Goal: Task Accomplishment & Management: Complete application form

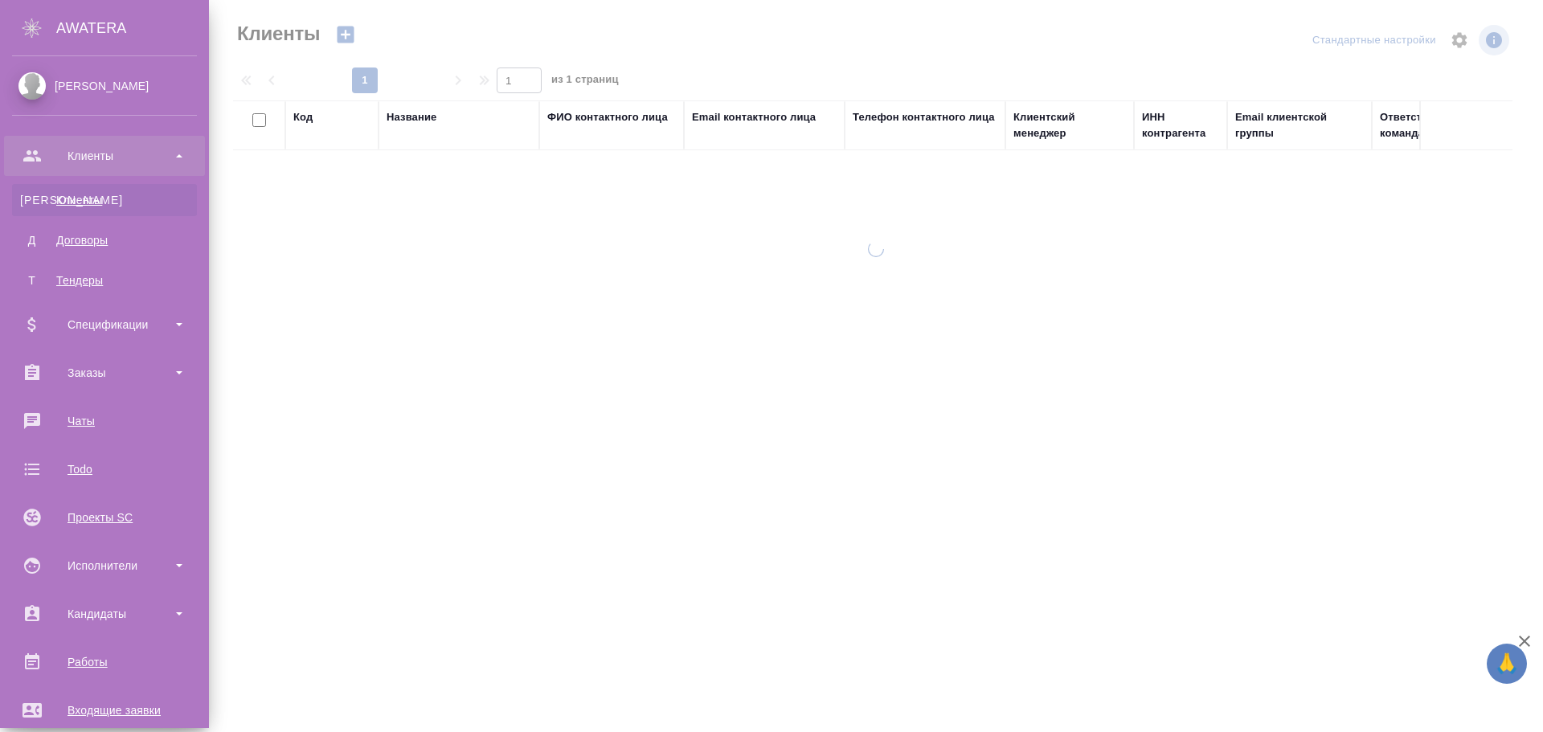
select select "RU"
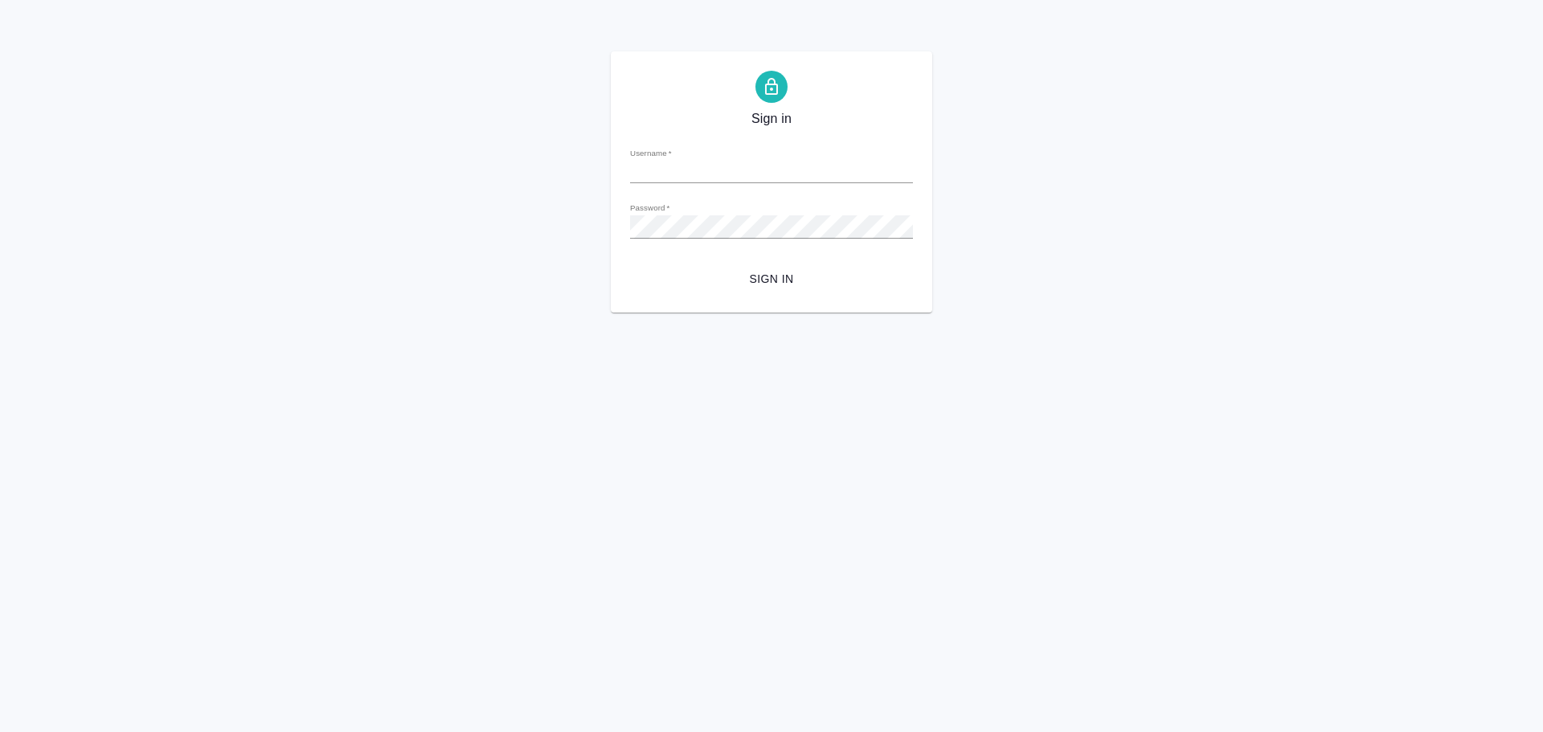
type input "[PERSON_NAME][EMAIL_ADDRESS][DOMAIN_NAME]"
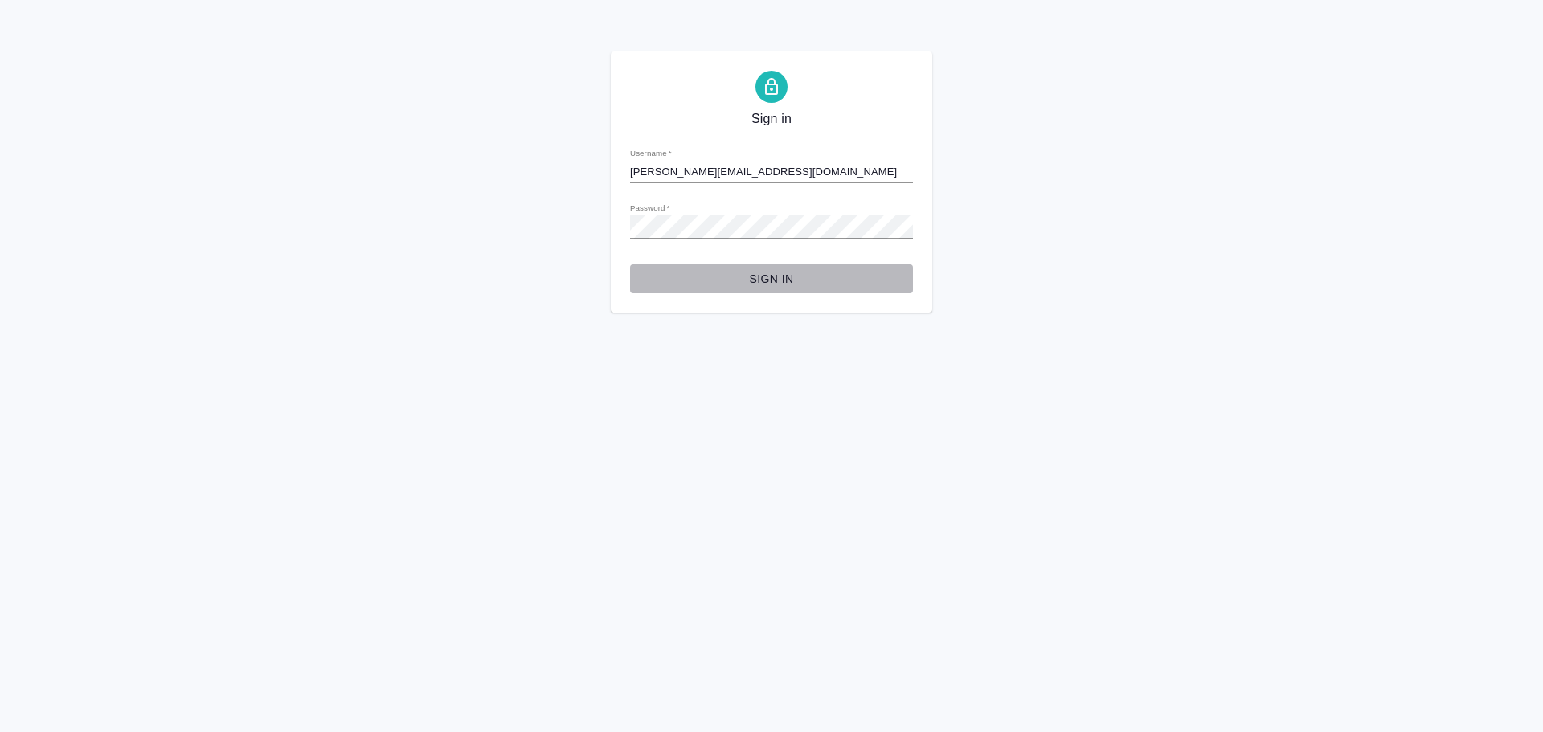
click at [764, 271] on span "Sign in" at bounding box center [771, 279] width 257 height 20
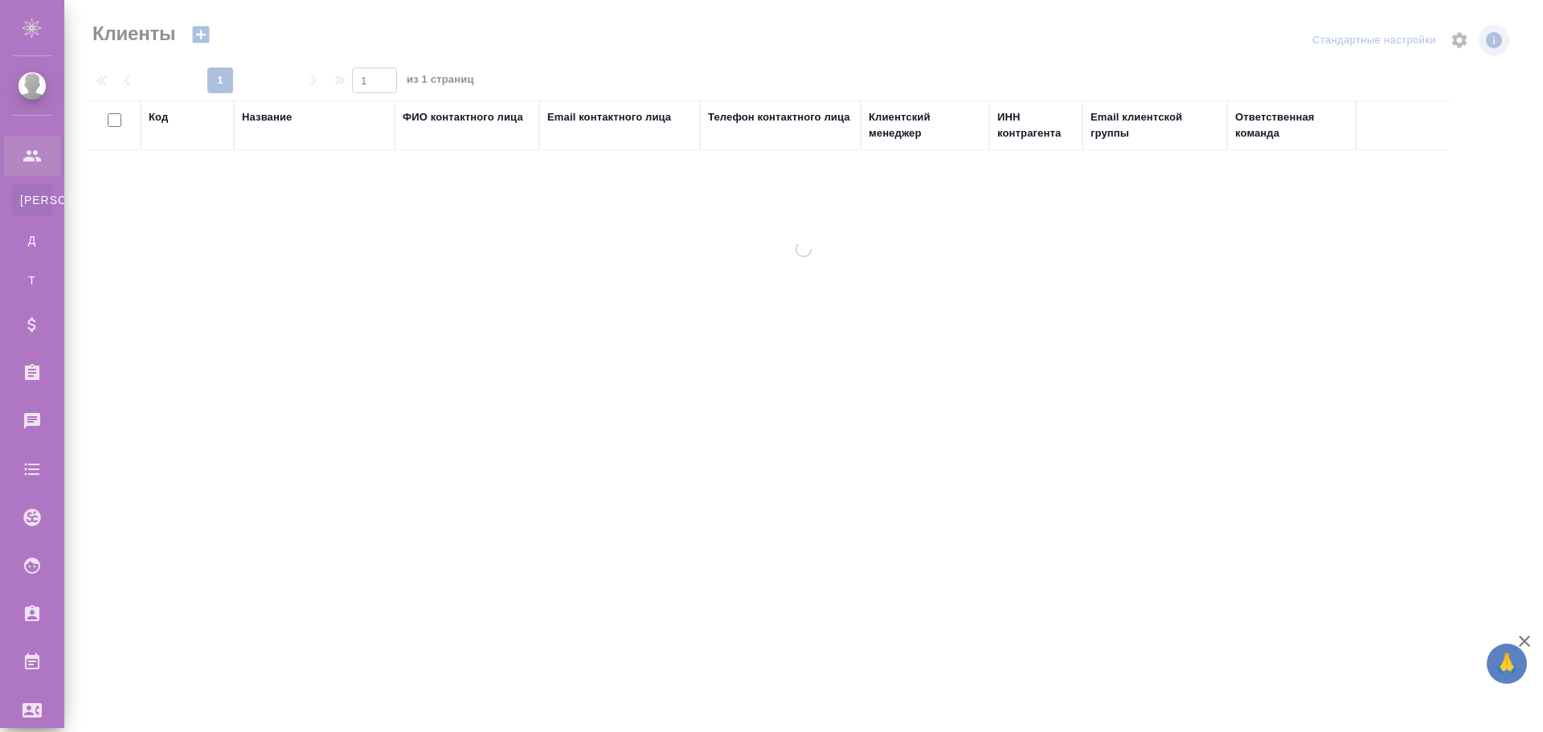
select select "RU"
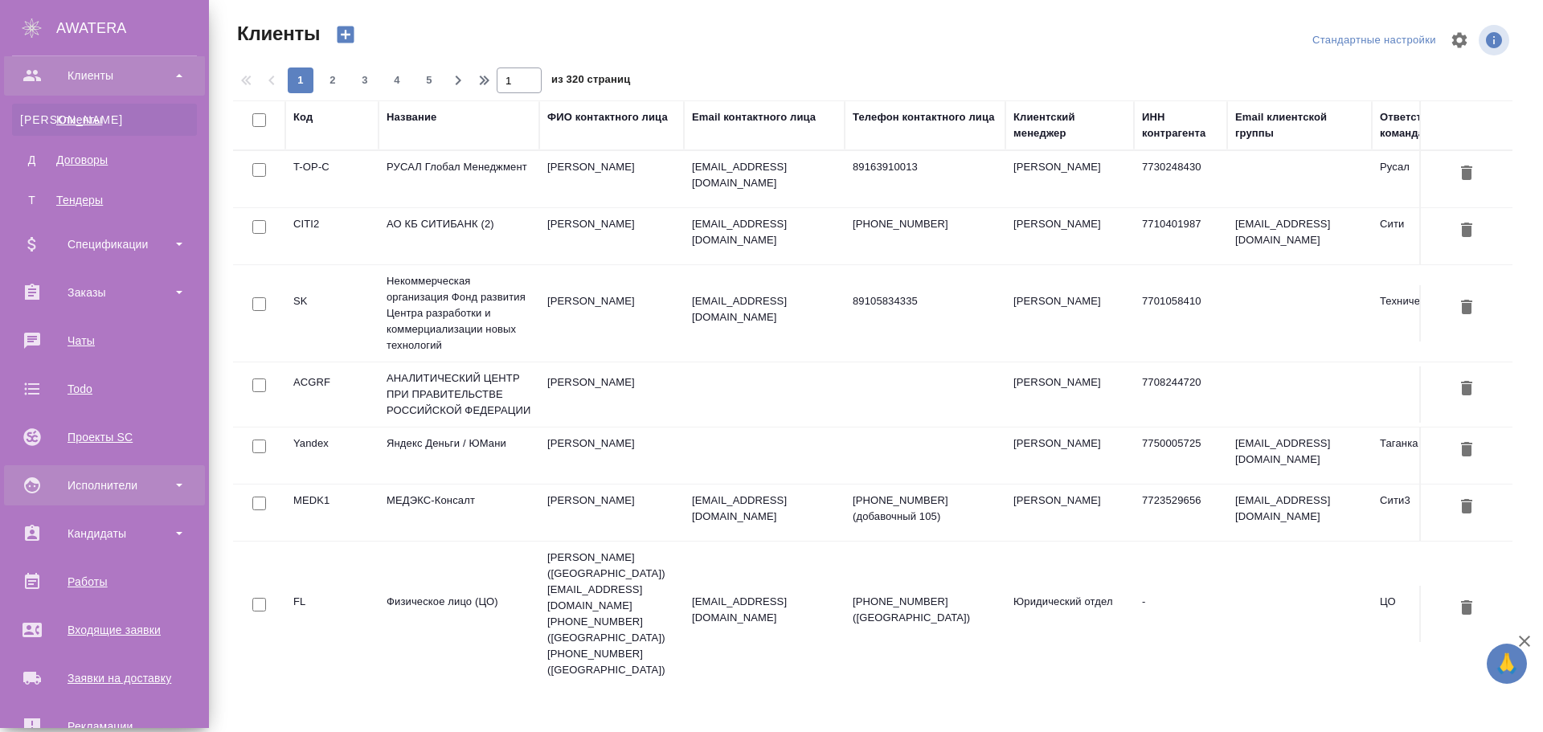
scroll to position [161, 0]
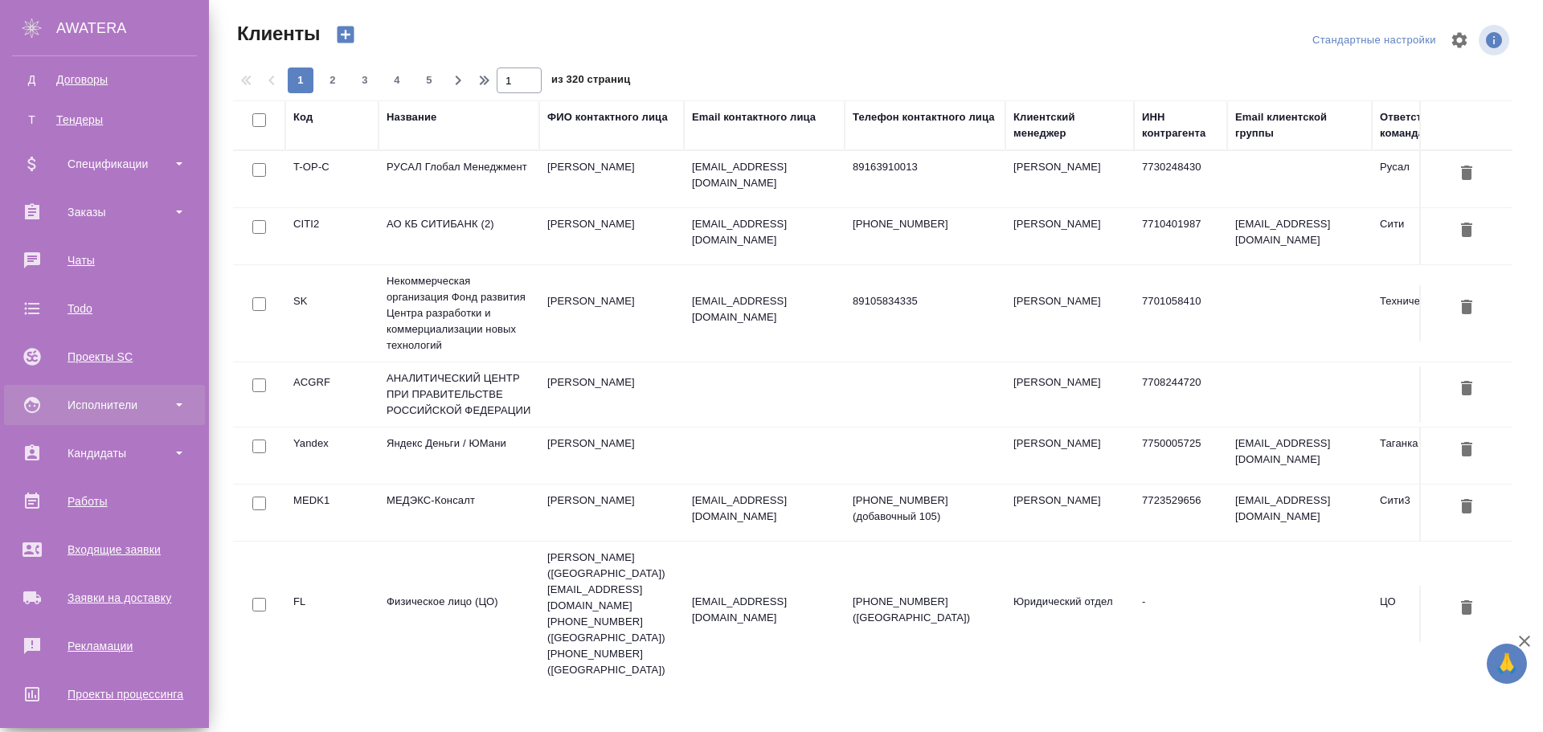
click at [120, 400] on div "Исполнители" at bounding box center [104, 405] width 185 height 24
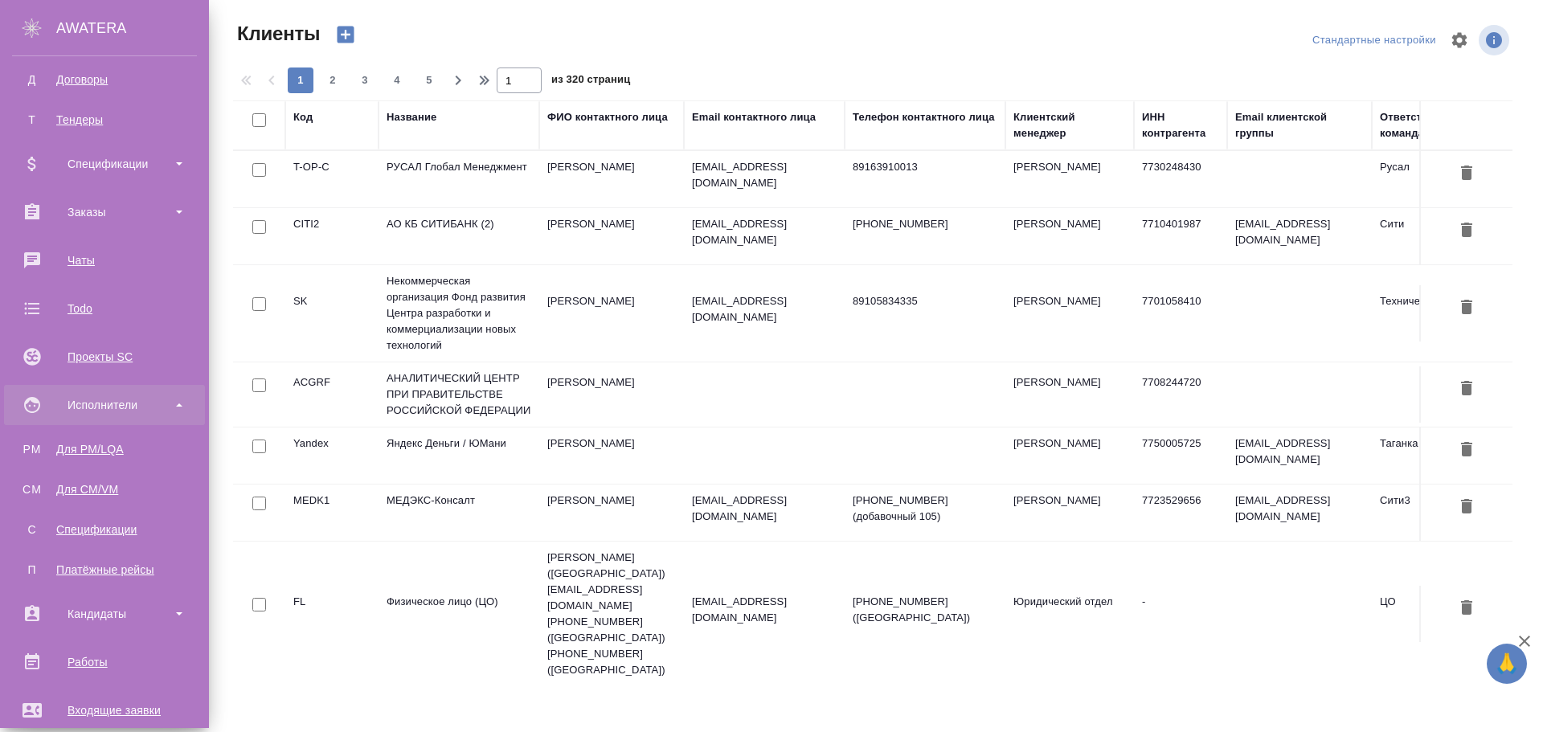
click at [118, 400] on div "Исполнители" at bounding box center [104, 405] width 185 height 24
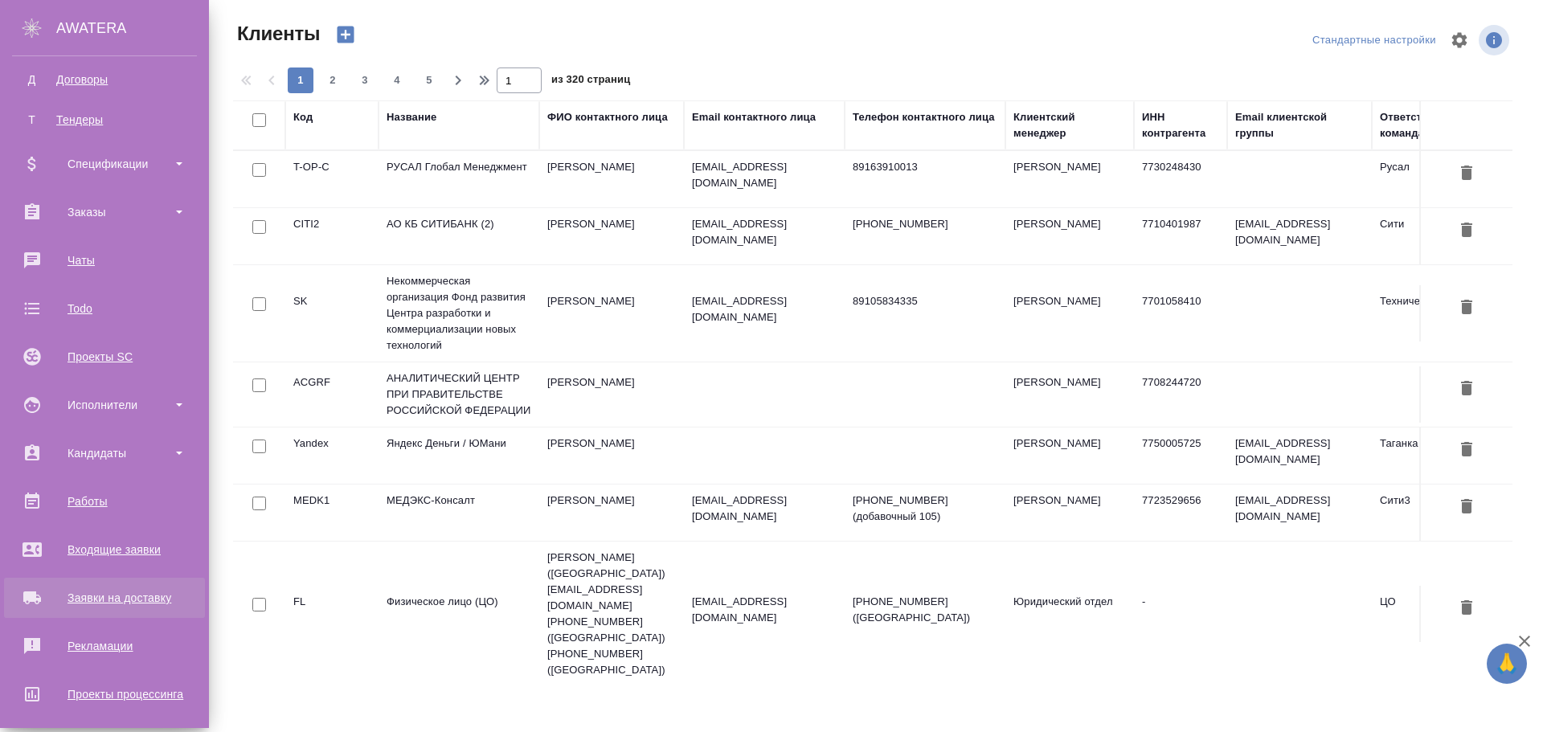
scroll to position [241, 0]
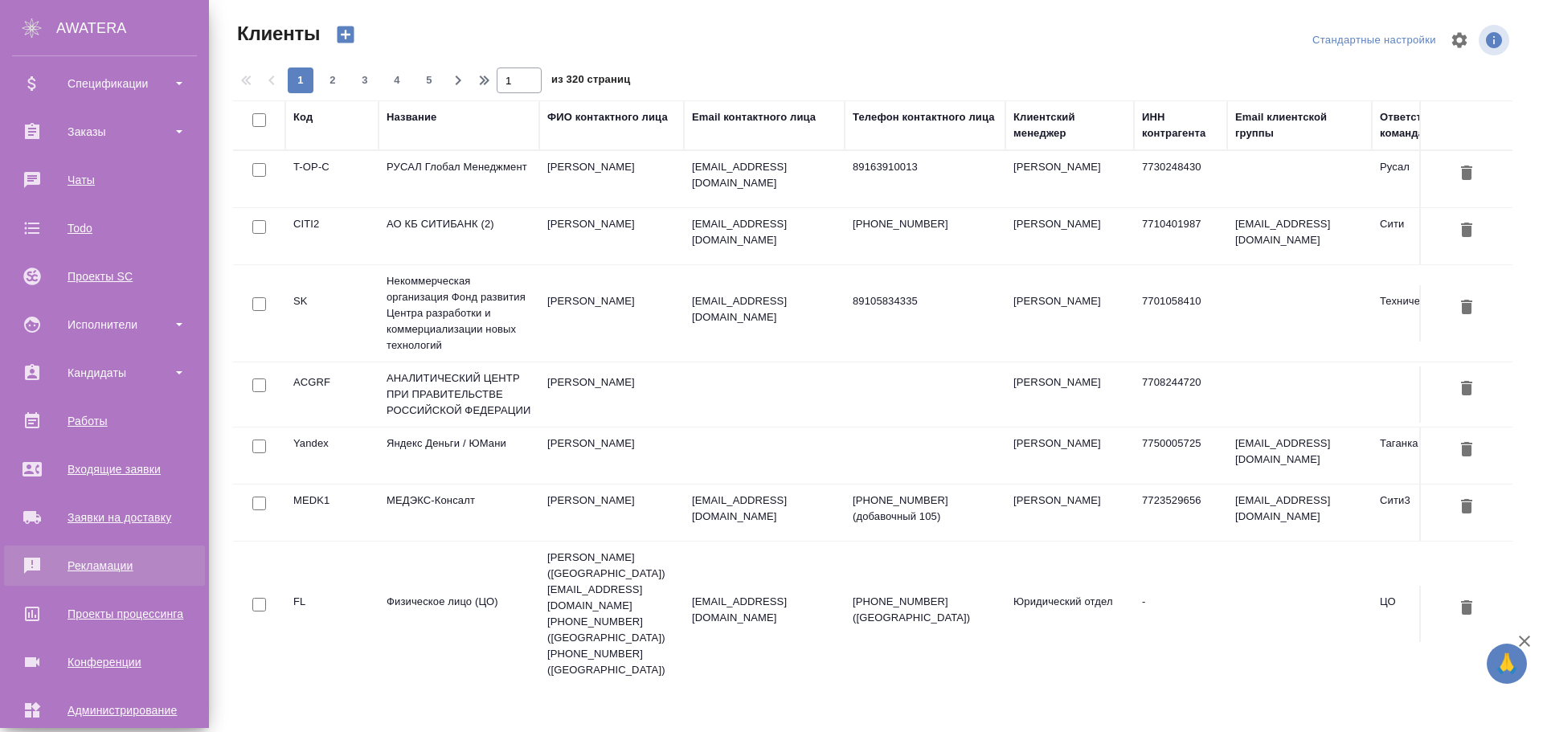
click at [108, 553] on link "Рекламации" at bounding box center [104, 566] width 201 height 40
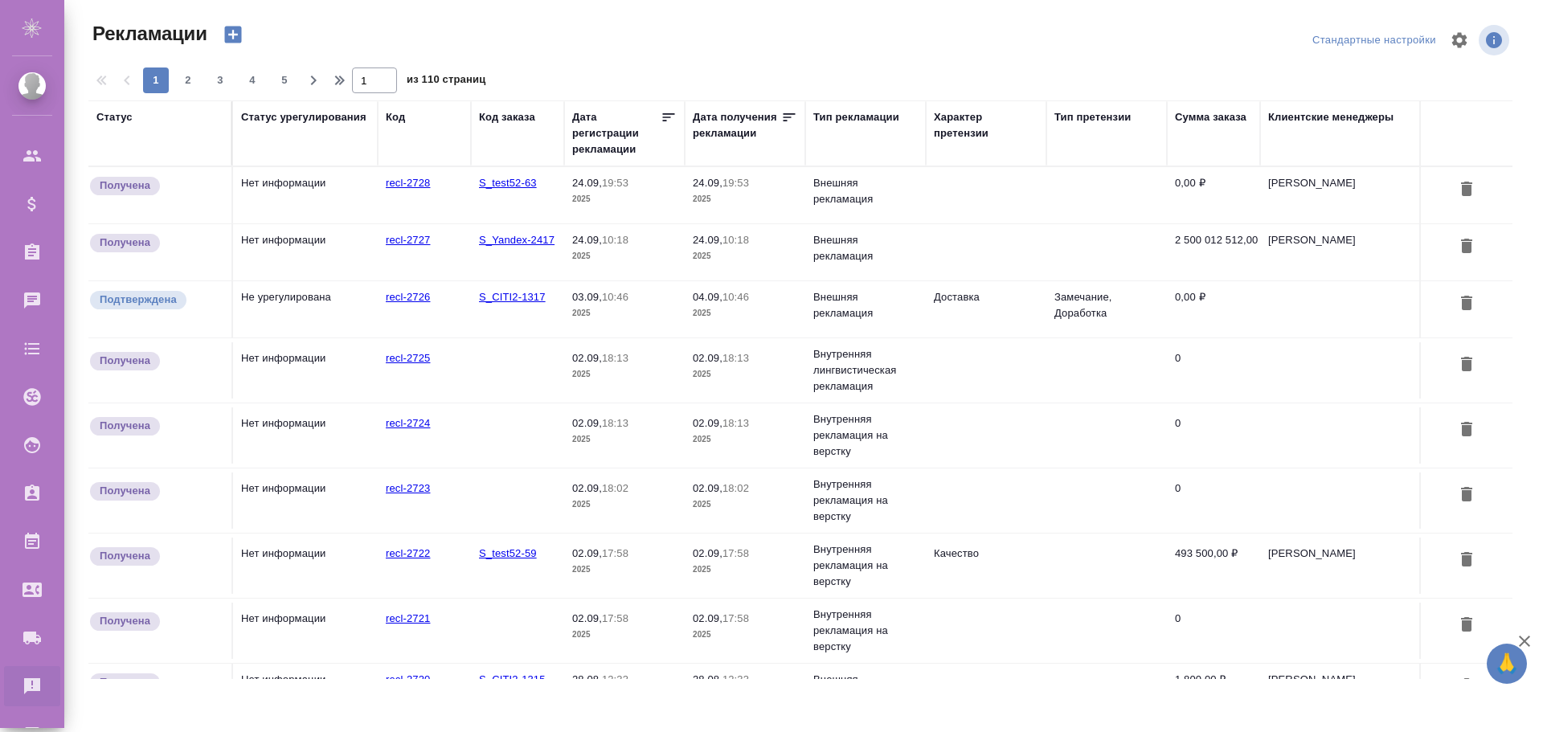
click at [290, 307] on td "Не урегулирована" at bounding box center [305, 309] width 145 height 56
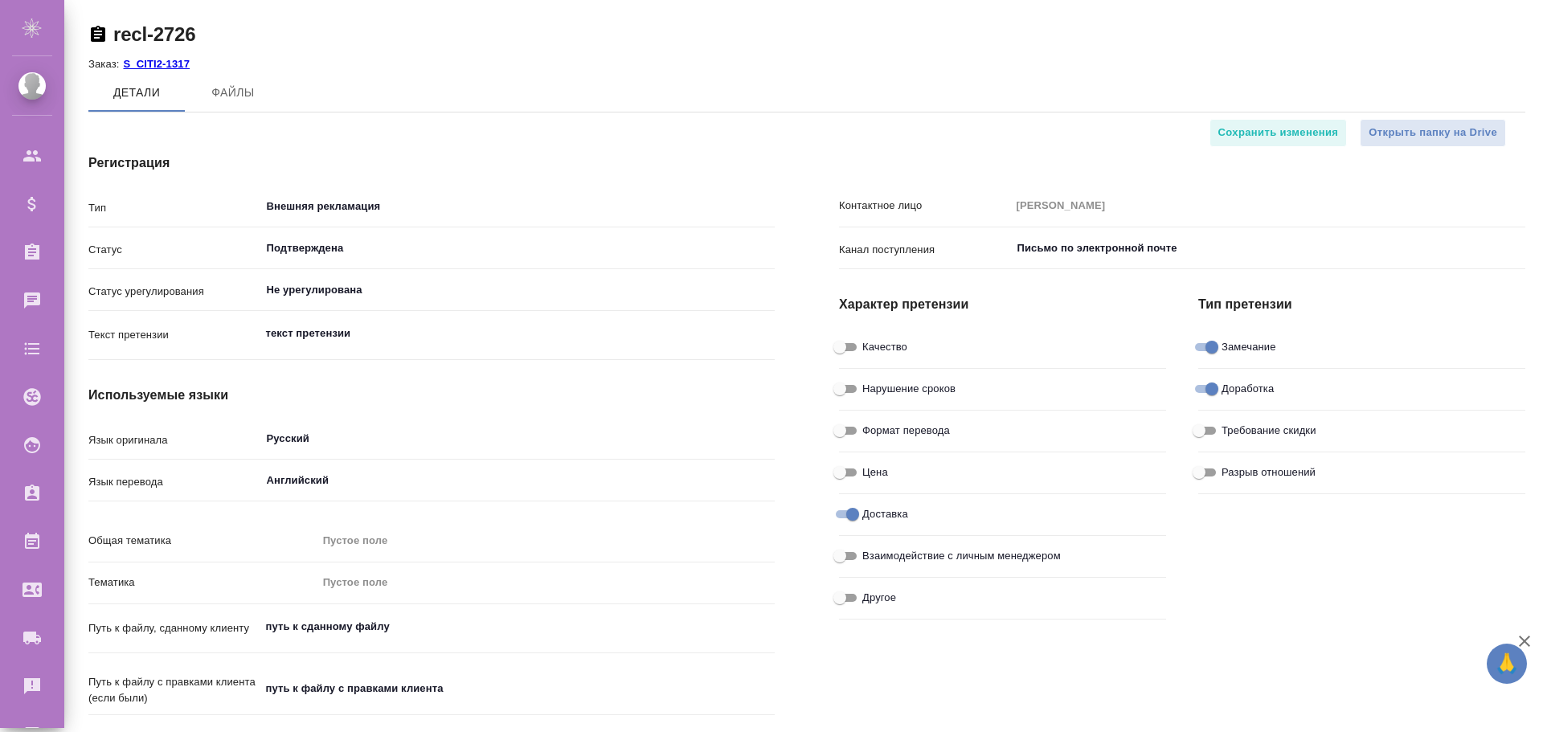
type textarea "x"
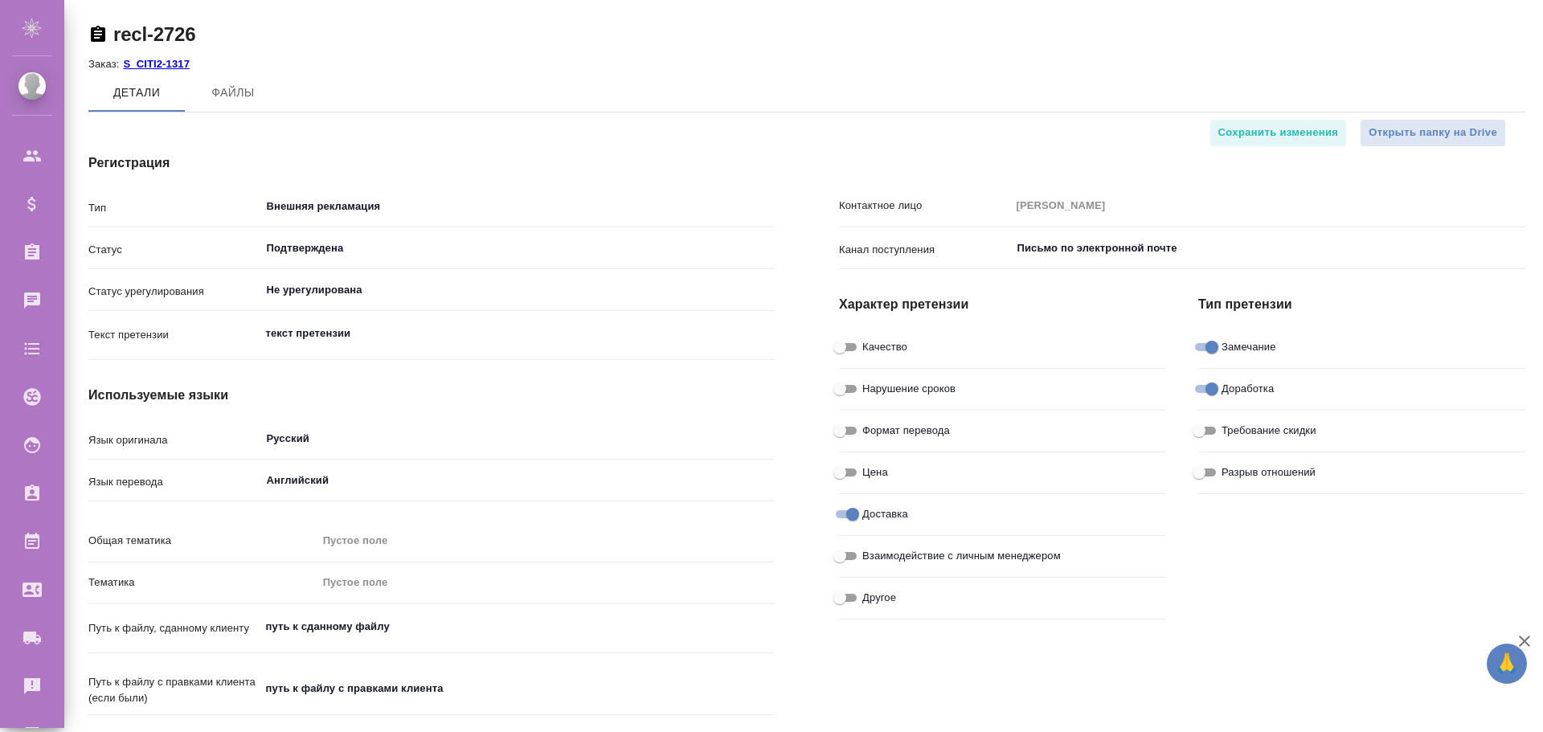
type input "MLV"
type input "EXPRESS TranslateConnector express"
type textarea "x"
type input "Кукса Евгения Андреевна"
type input "Корп.экспресс"
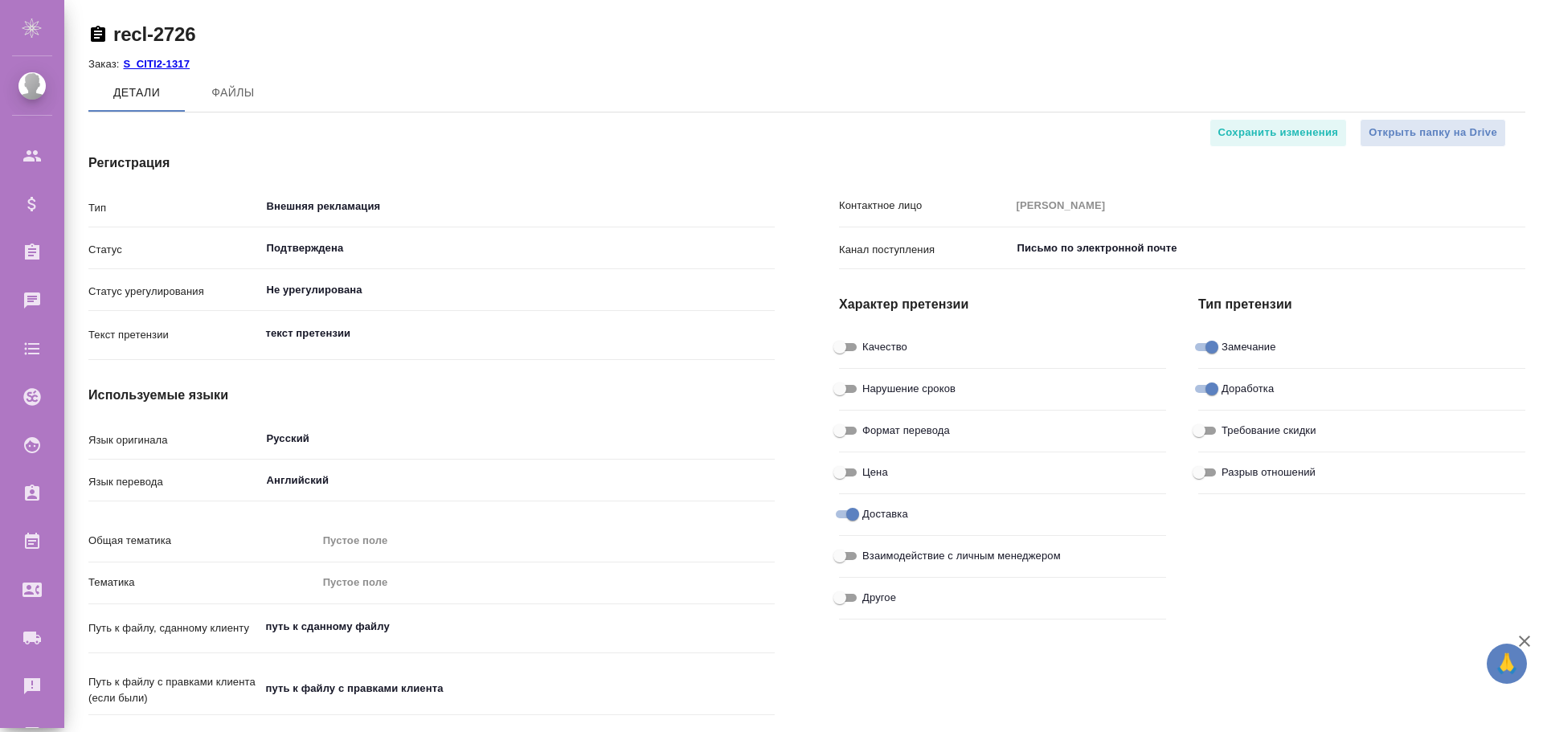
type textarea "x"
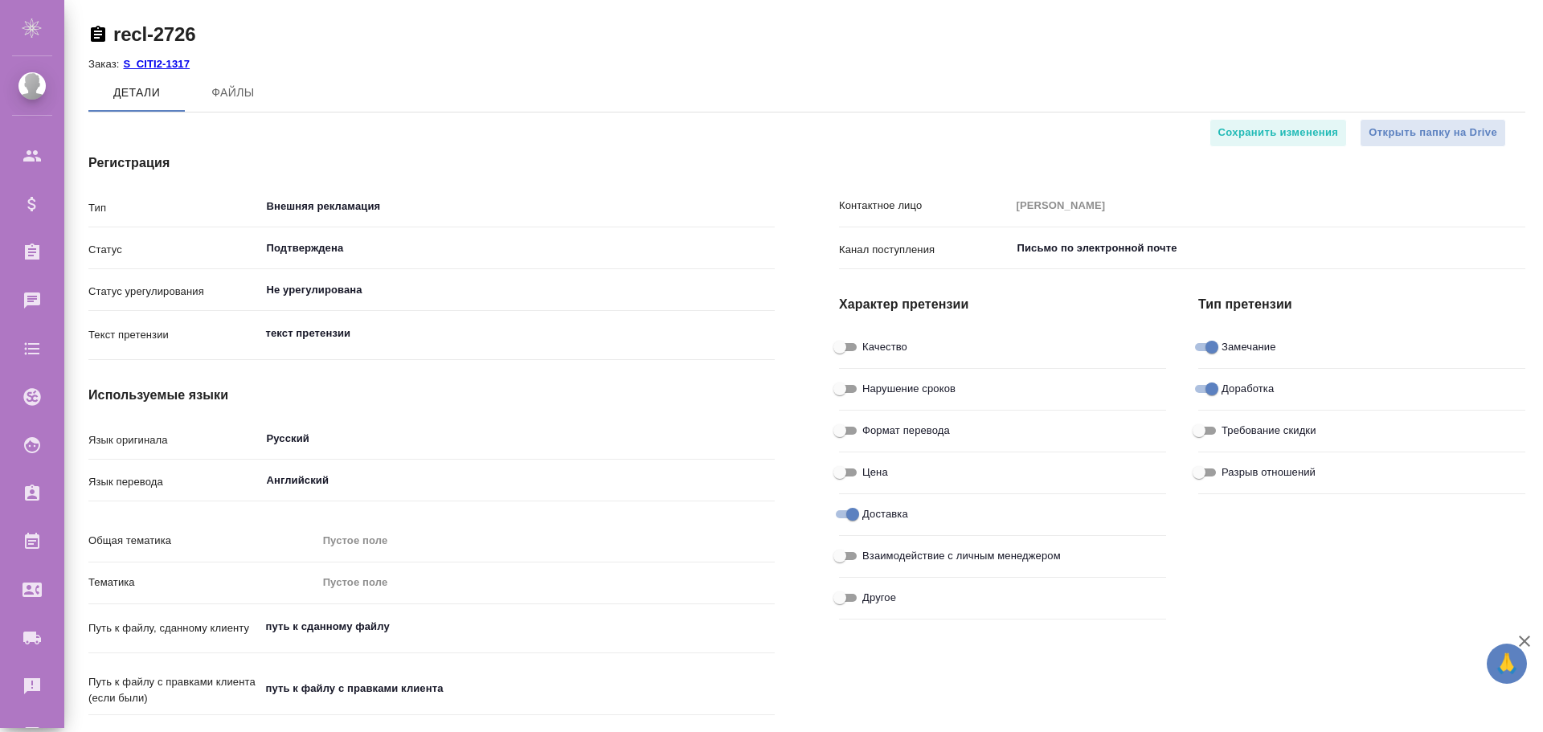
type input "Сроки"
type input "Верстка"
type textarea "x"
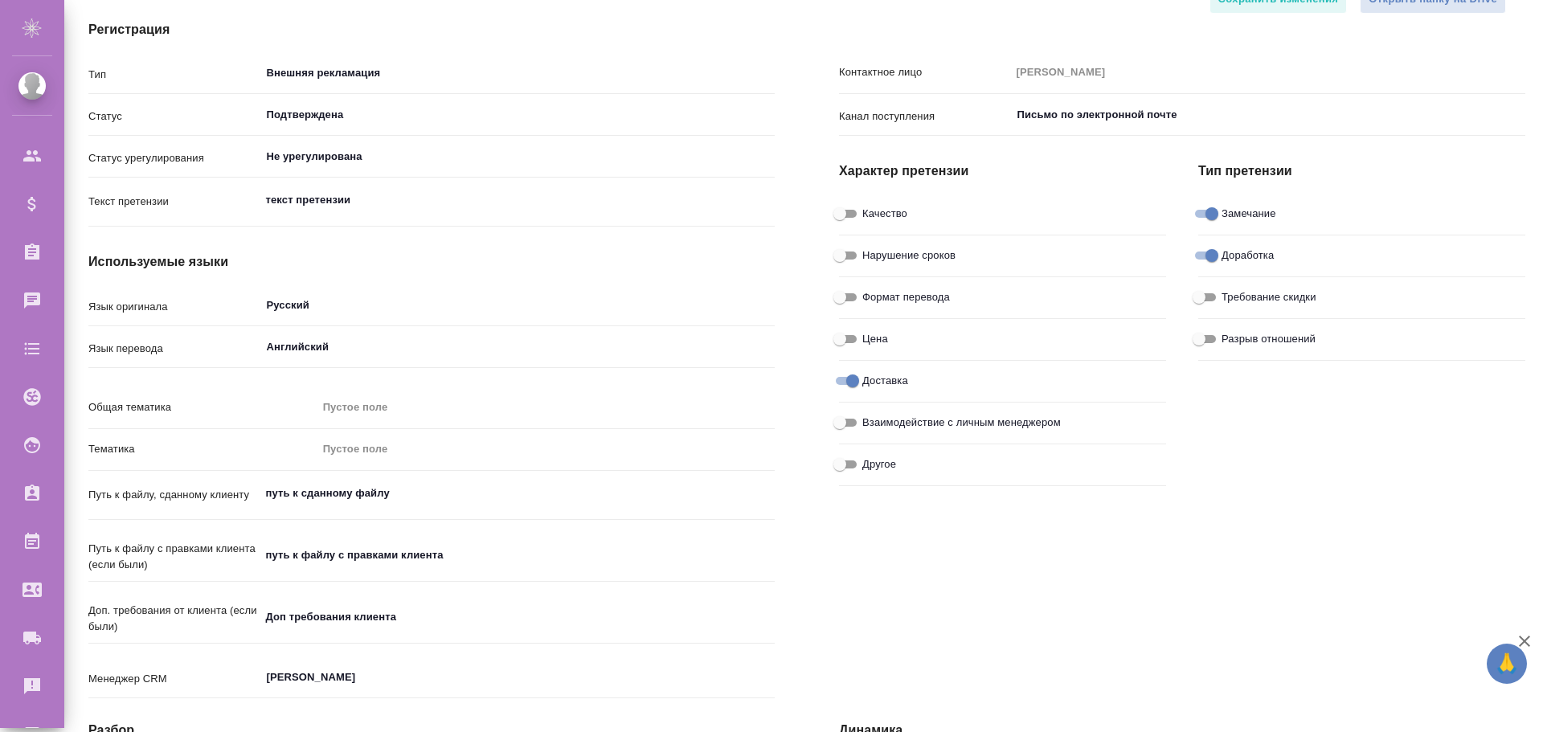
type textarea "x"
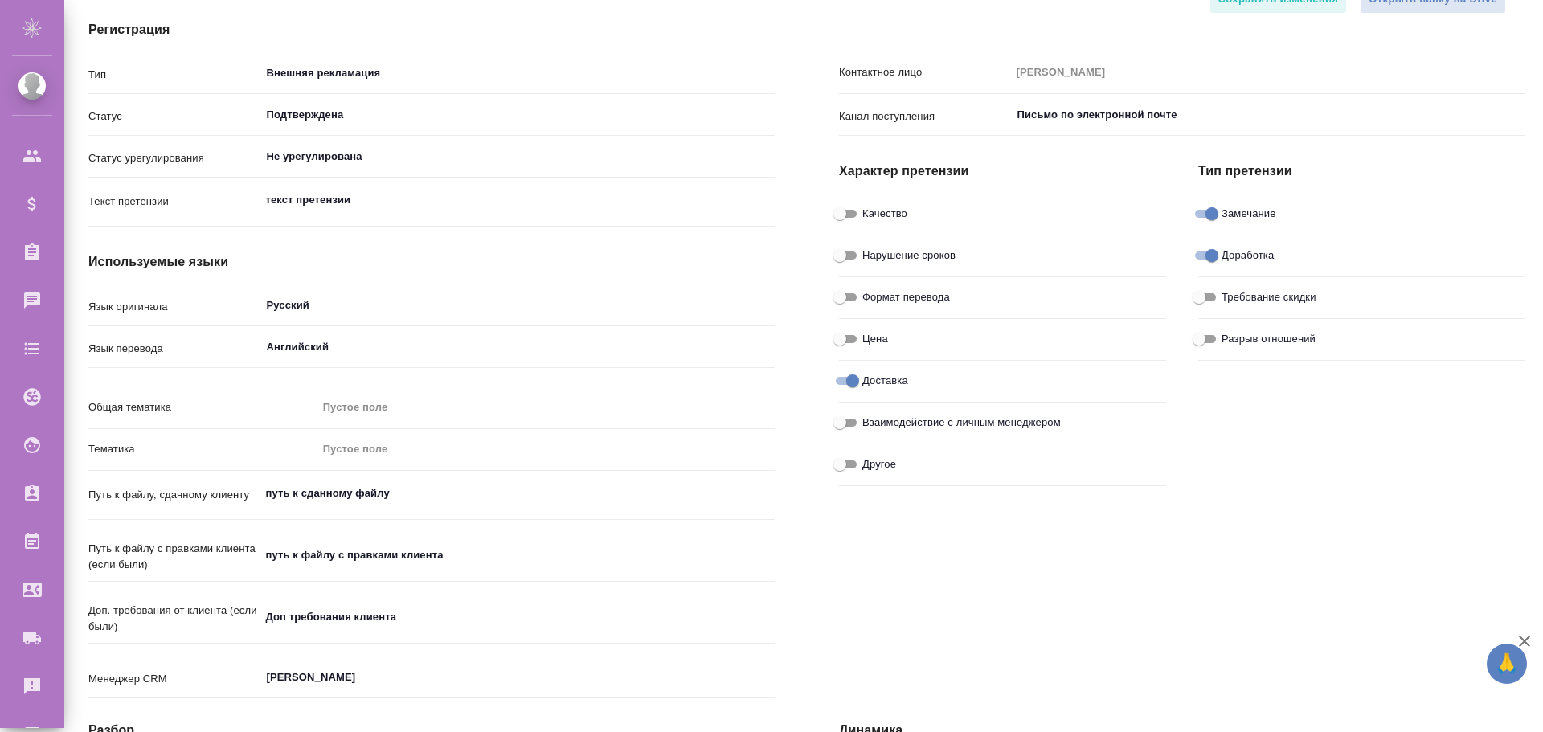
type textarea "x"
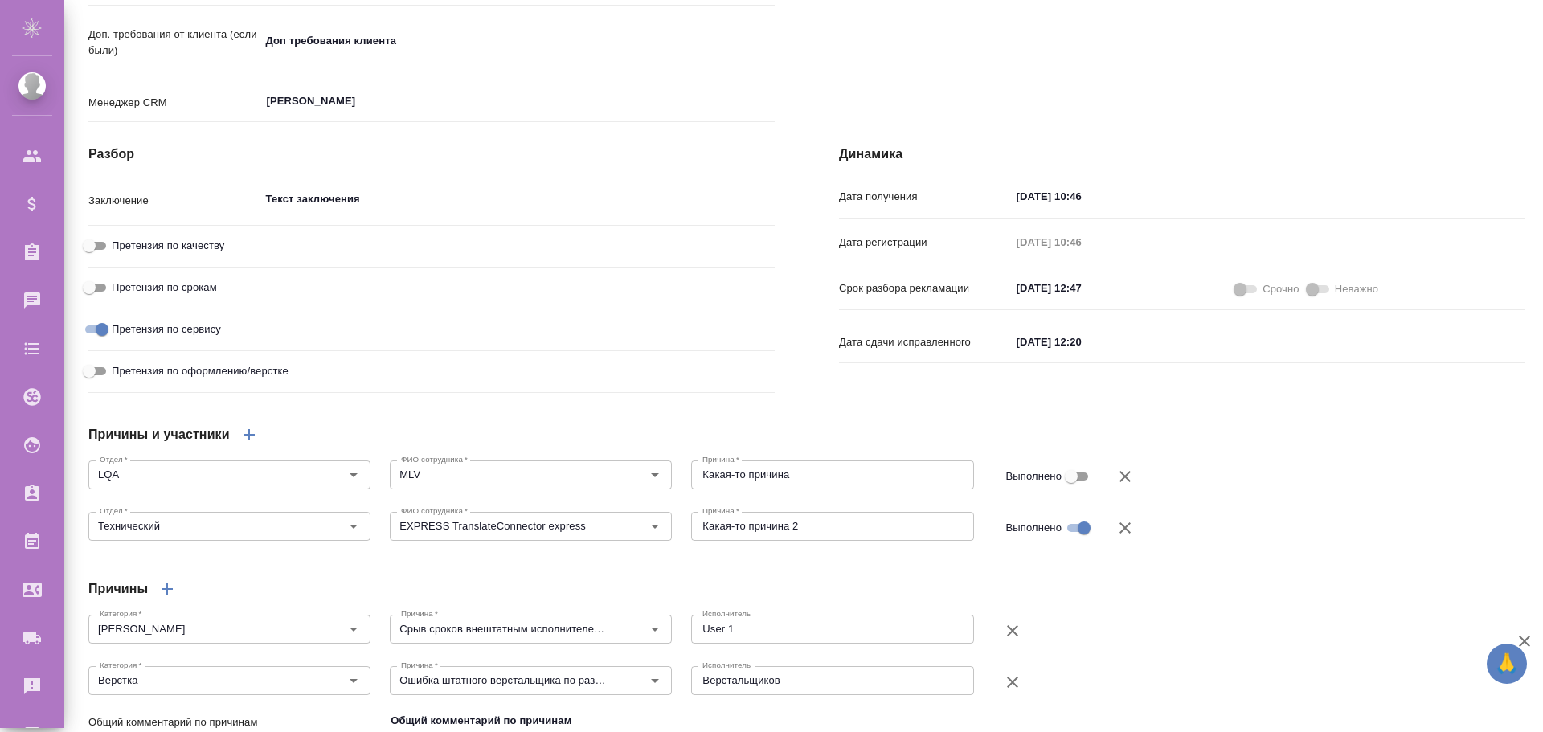
scroll to position [388, 0]
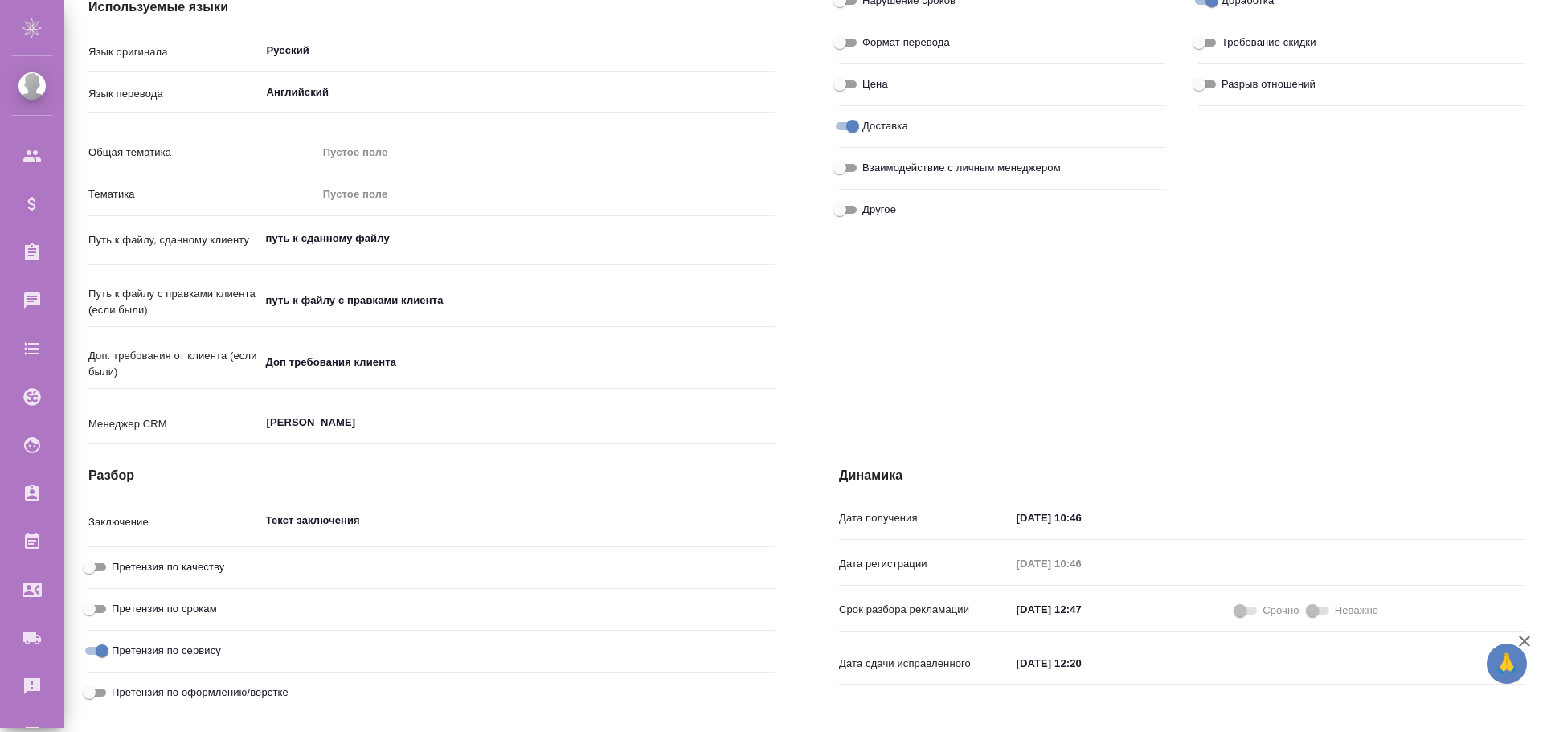
click at [342, 150] on div "Пустое поле" at bounding box center [539, 153] width 432 height 16
click at [329, 200] on div "Пустое поле" at bounding box center [539, 194] width 432 height 16
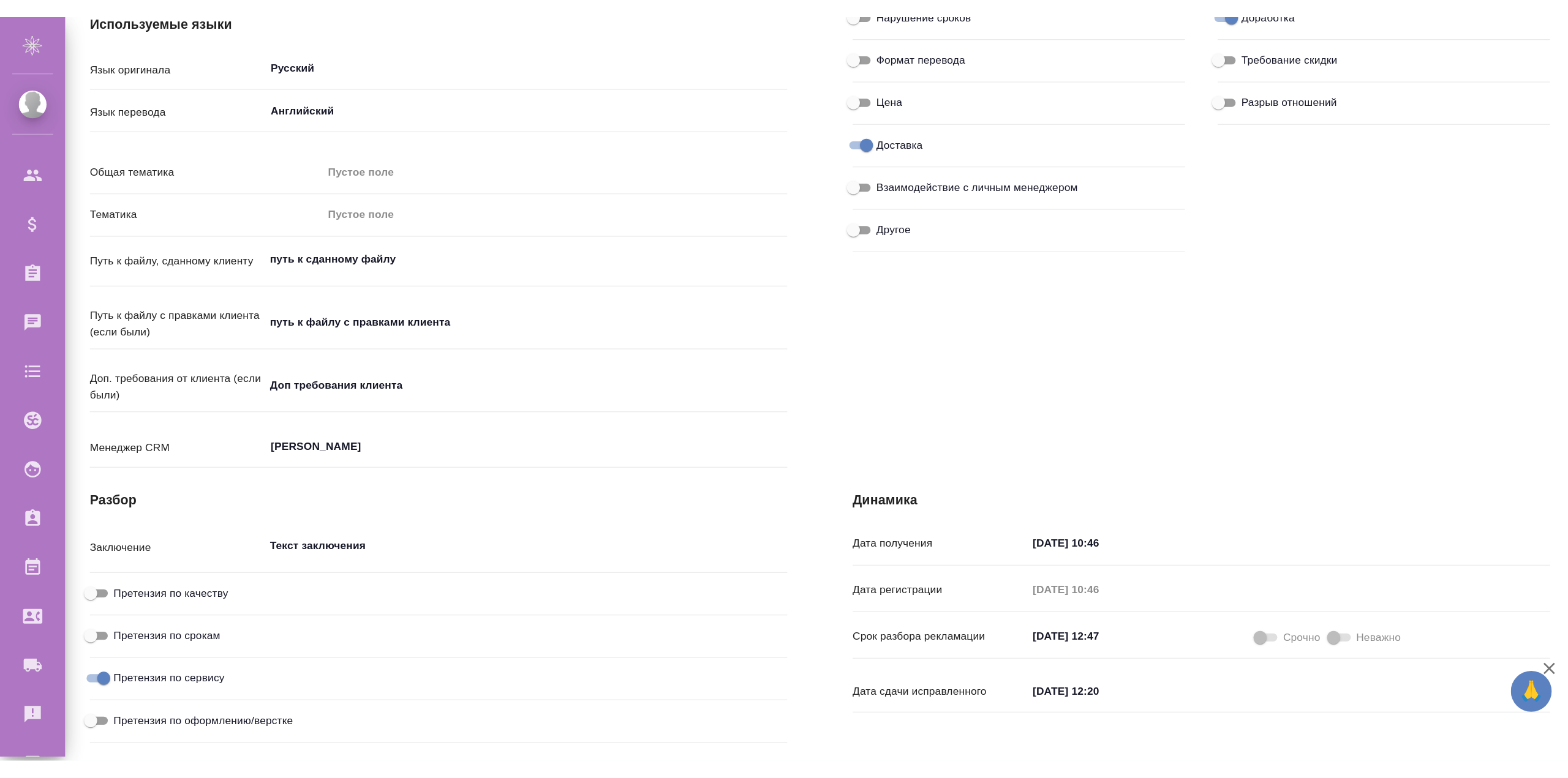
scroll to position [0, 0]
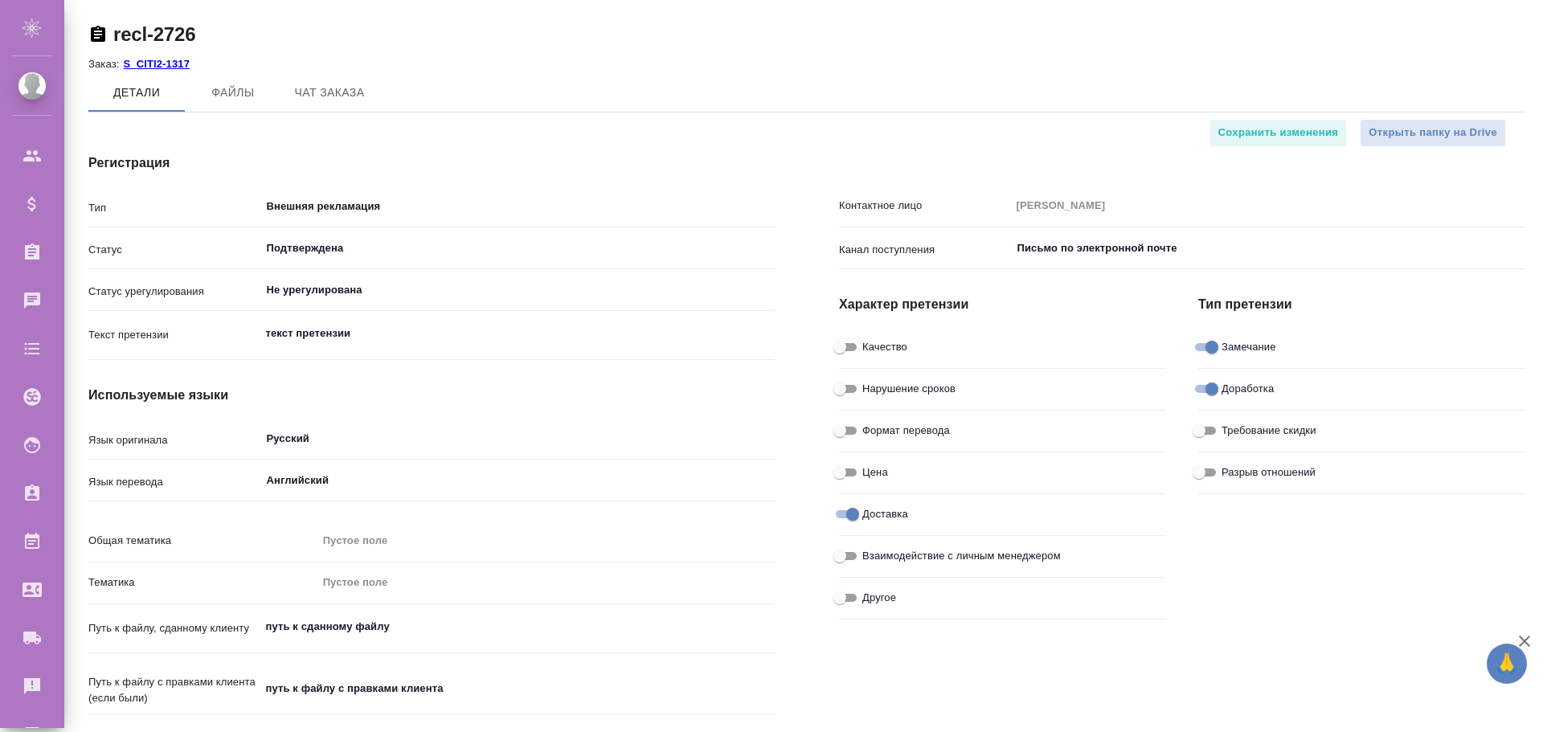
type textarea "x"
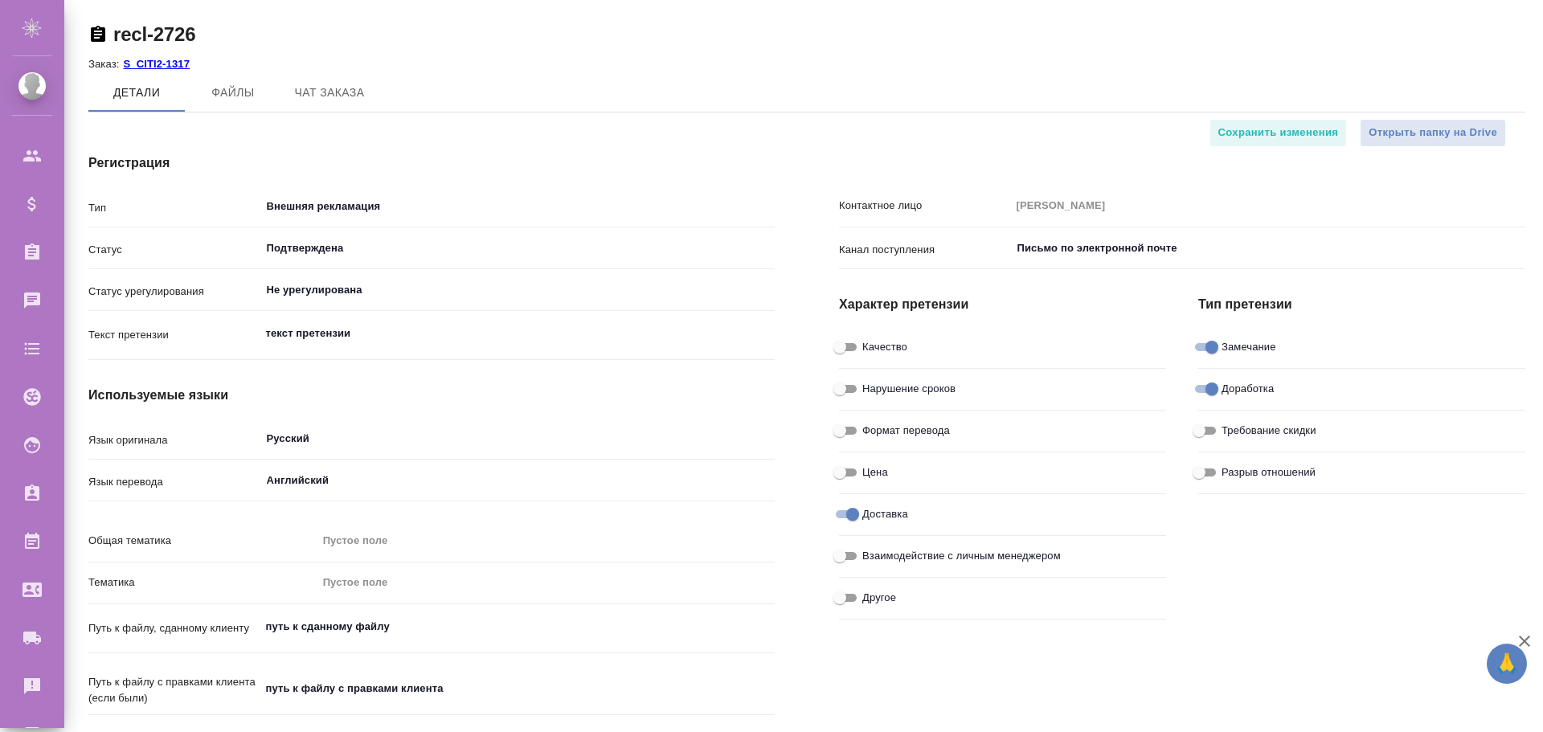
type textarea "x"
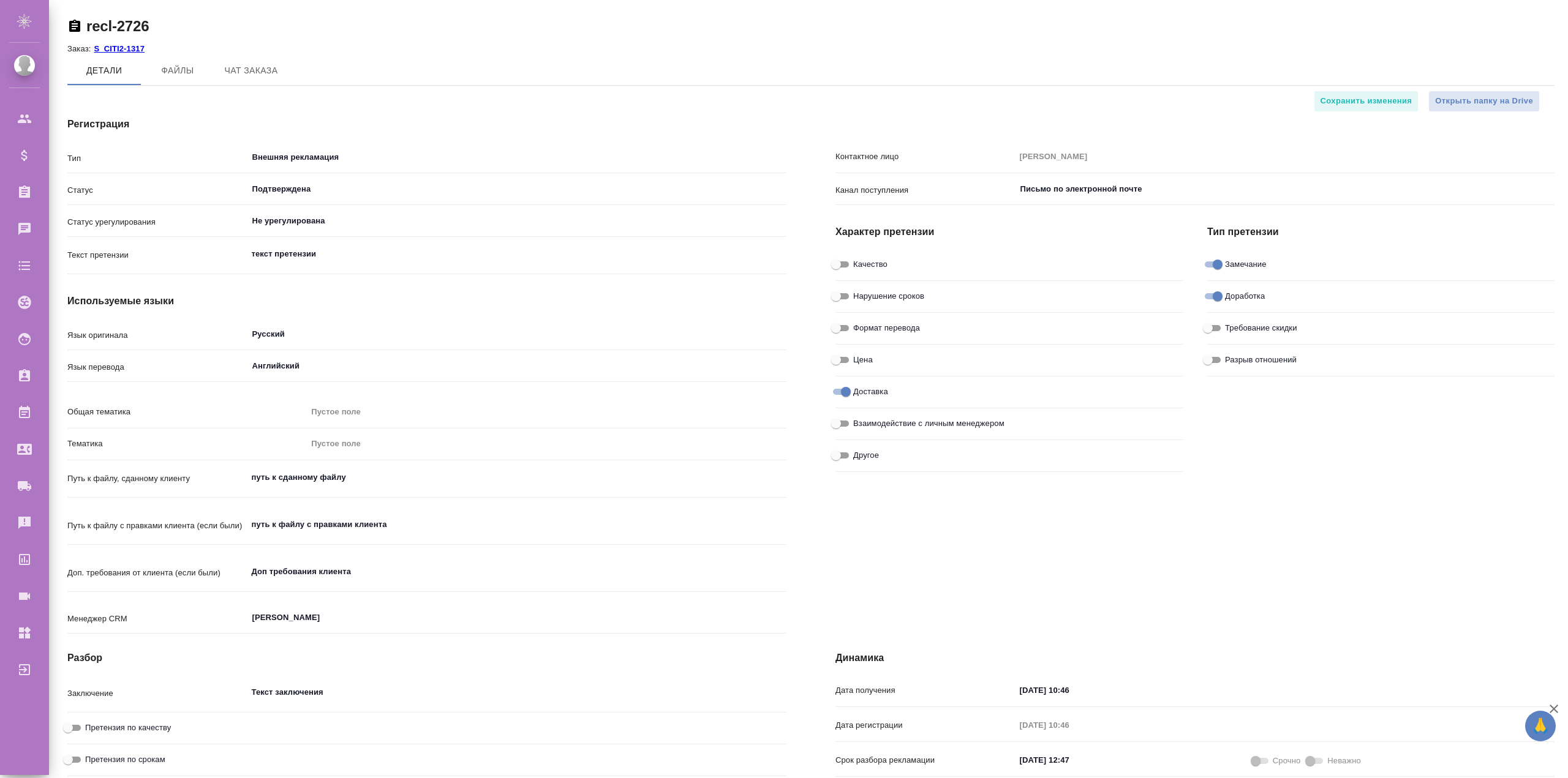
type textarea "x"
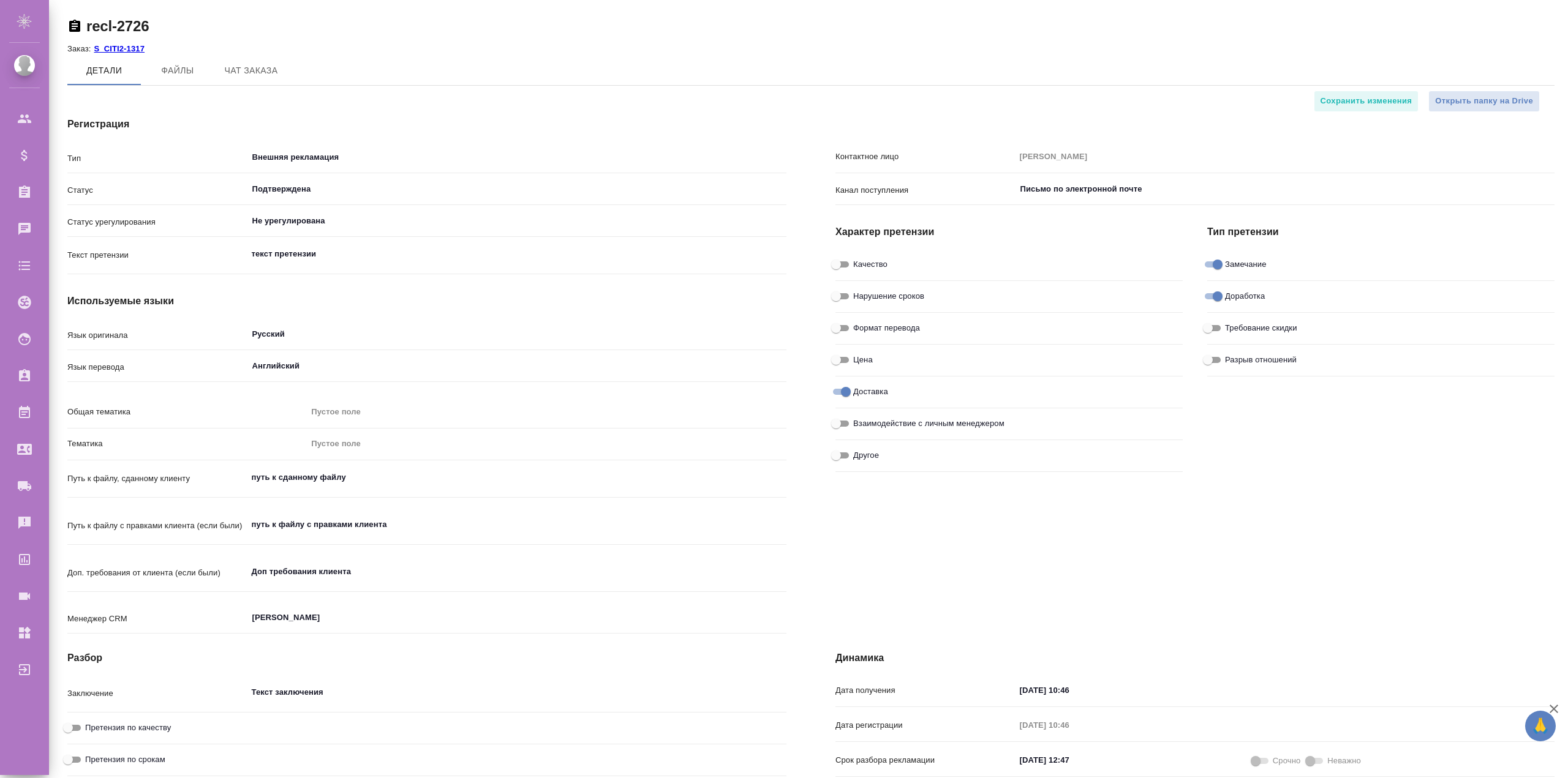
type textarea "x"
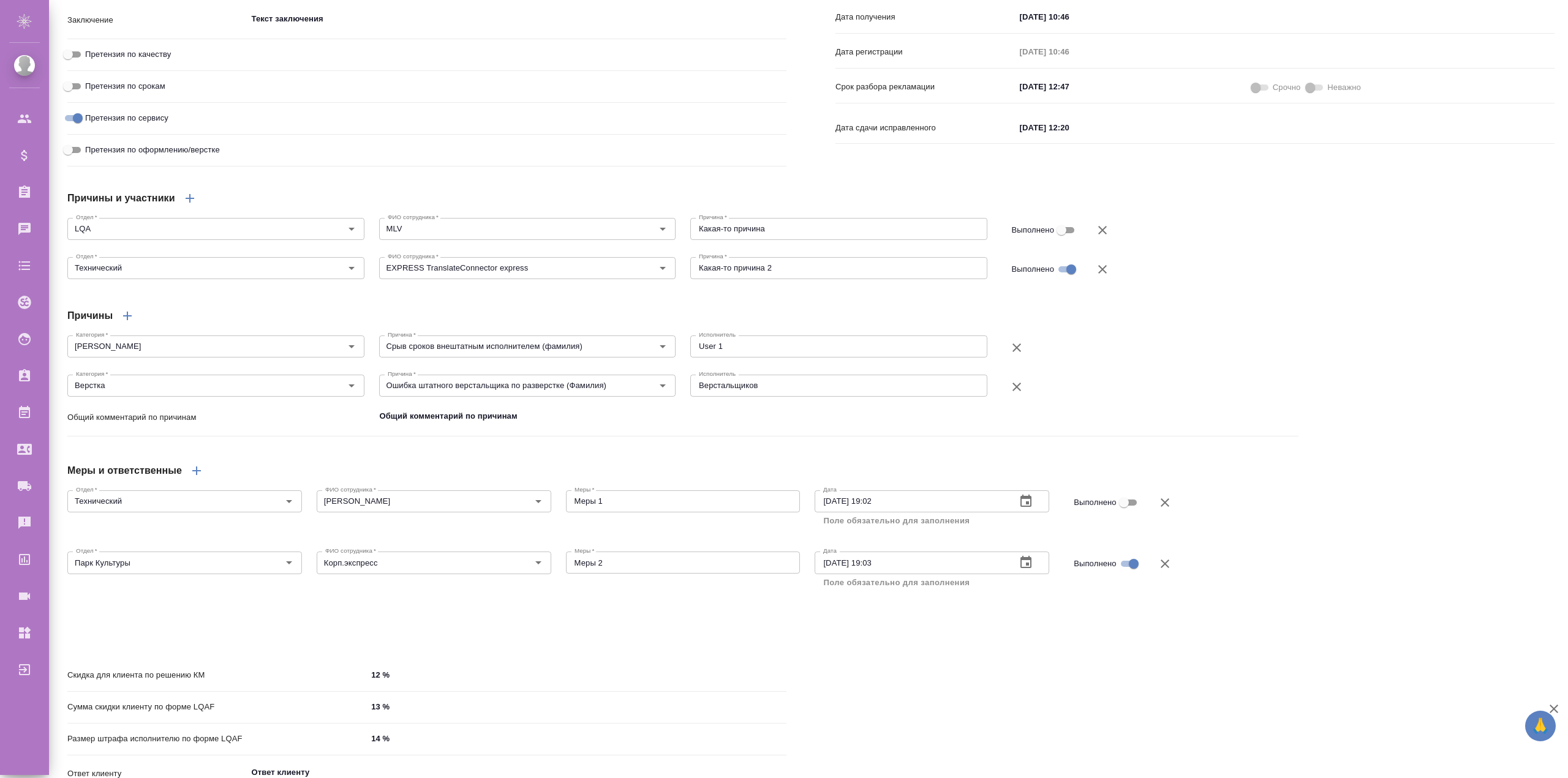
scroll to position [749, 0]
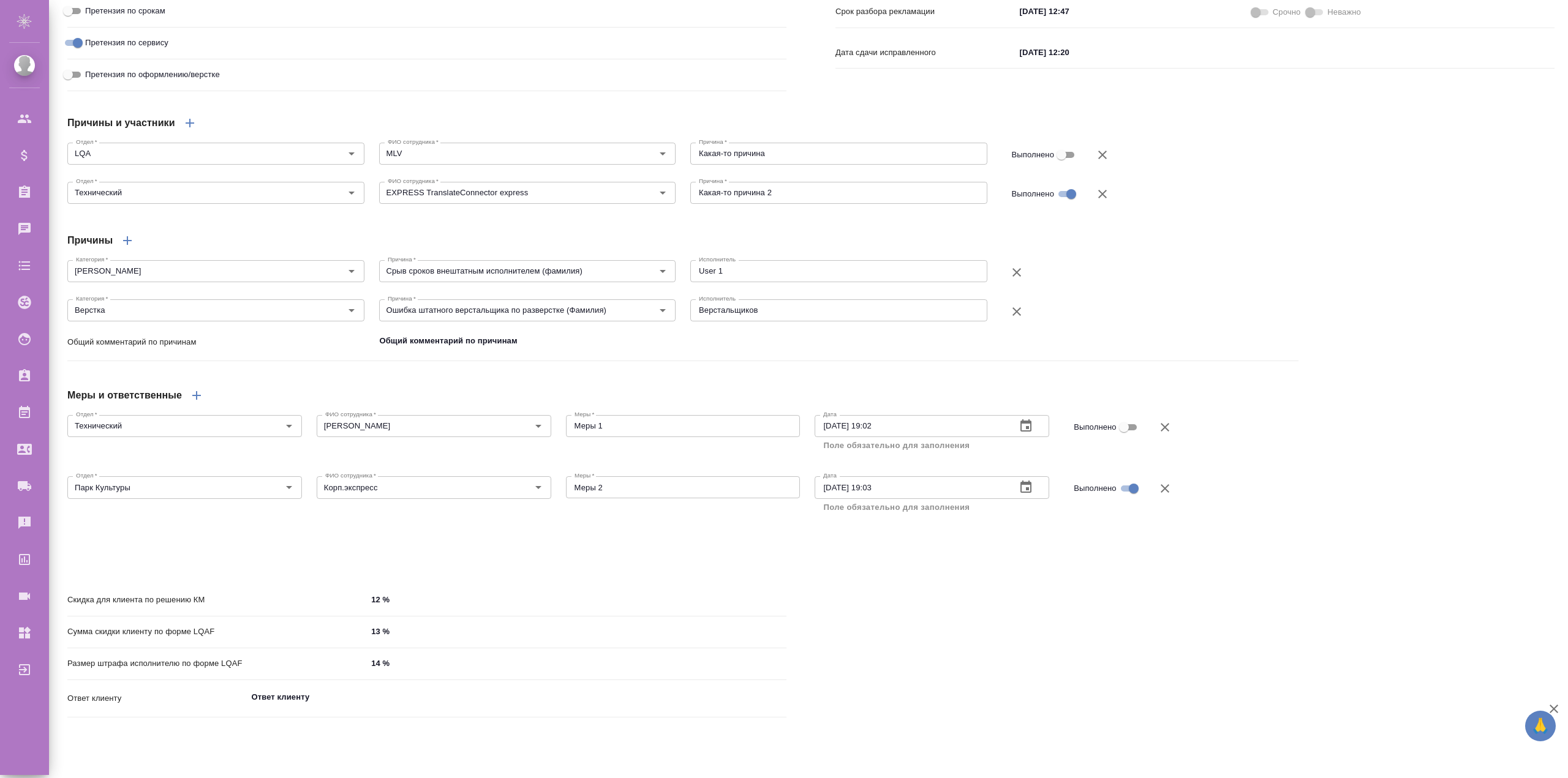
click at [123, 248] on icon "button" at bounding box center [127, 240] width 14 height 14
type textarea "x"
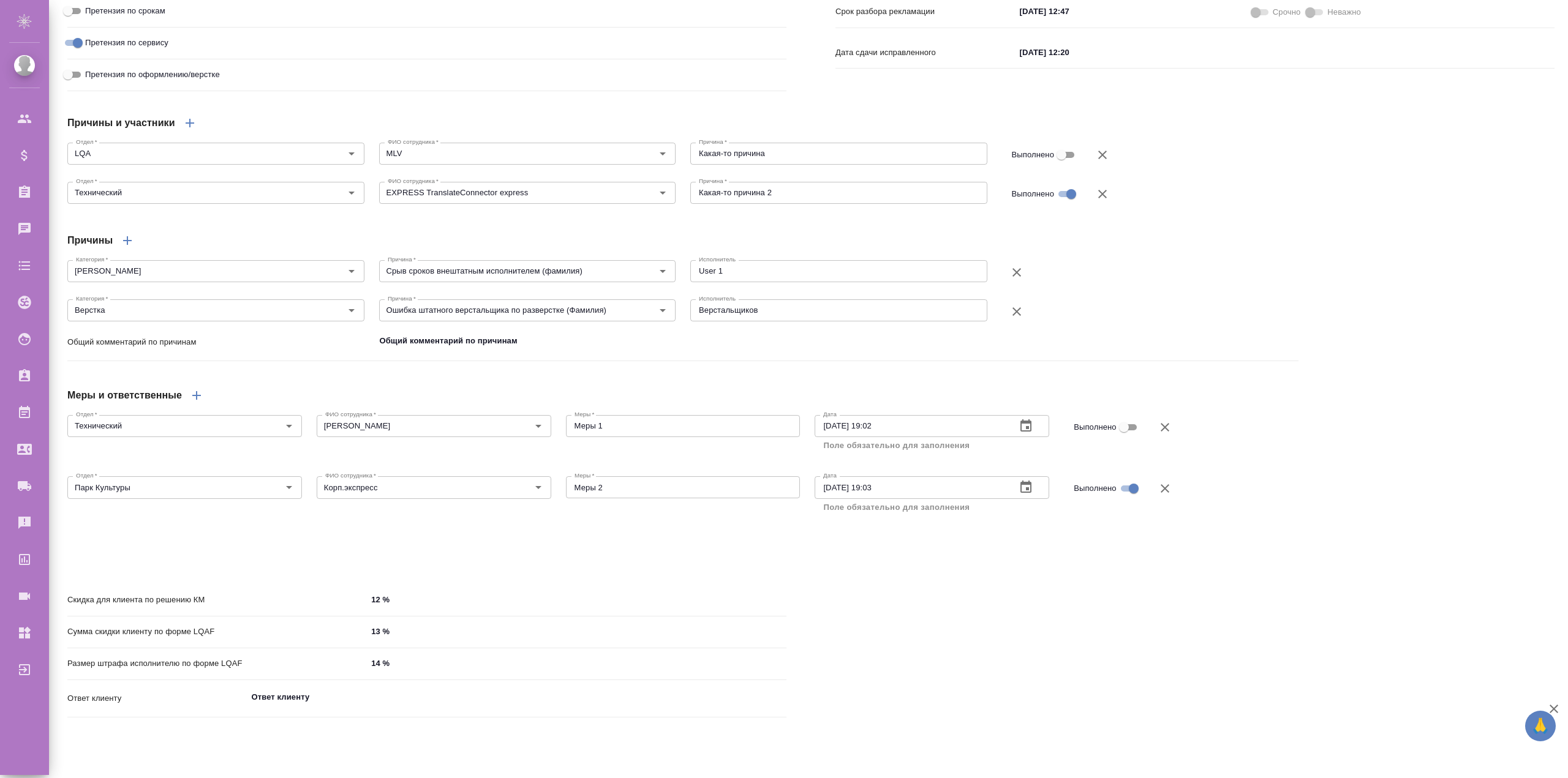
type textarea "x"
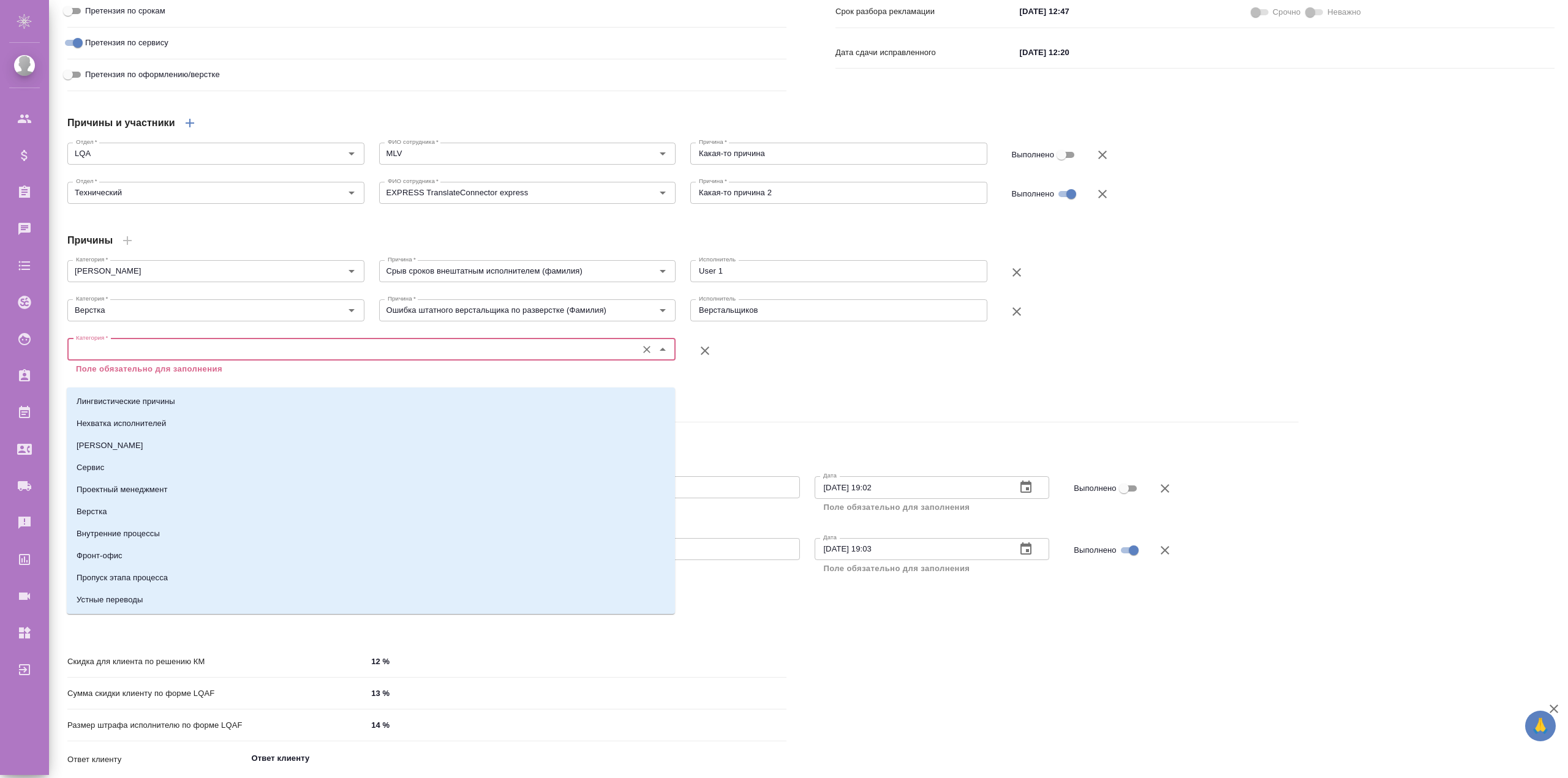
click at [133, 357] on input "Категория   *" at bounding box center [351, 349] width 560 height 14
click at [120, 421] on p "Нехватка исполнителей" at bounding box center [120, 424] width 89 height 12
type textarea "x"
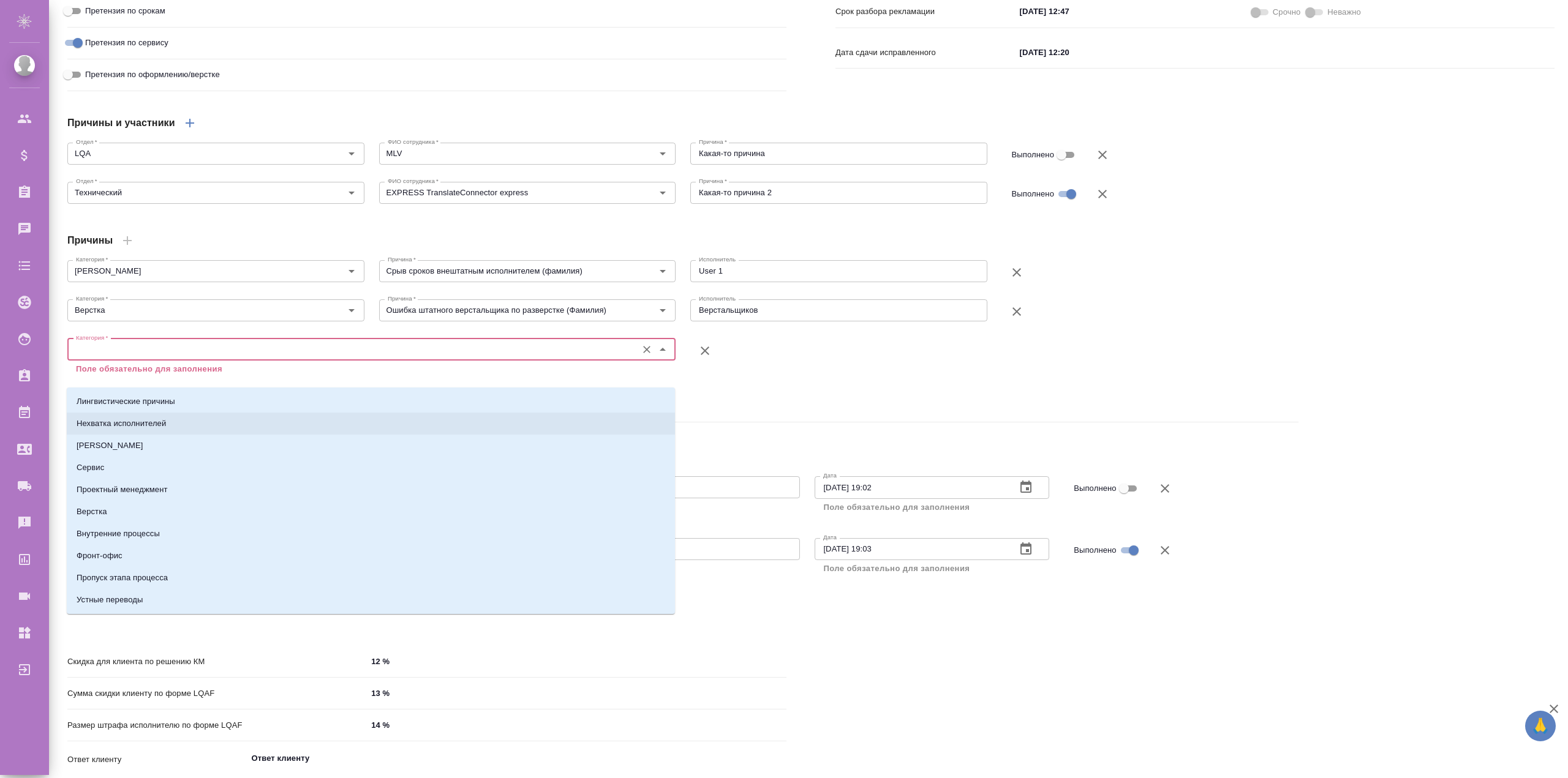
type textarea "x"
type input "Нехватка исполнителей"
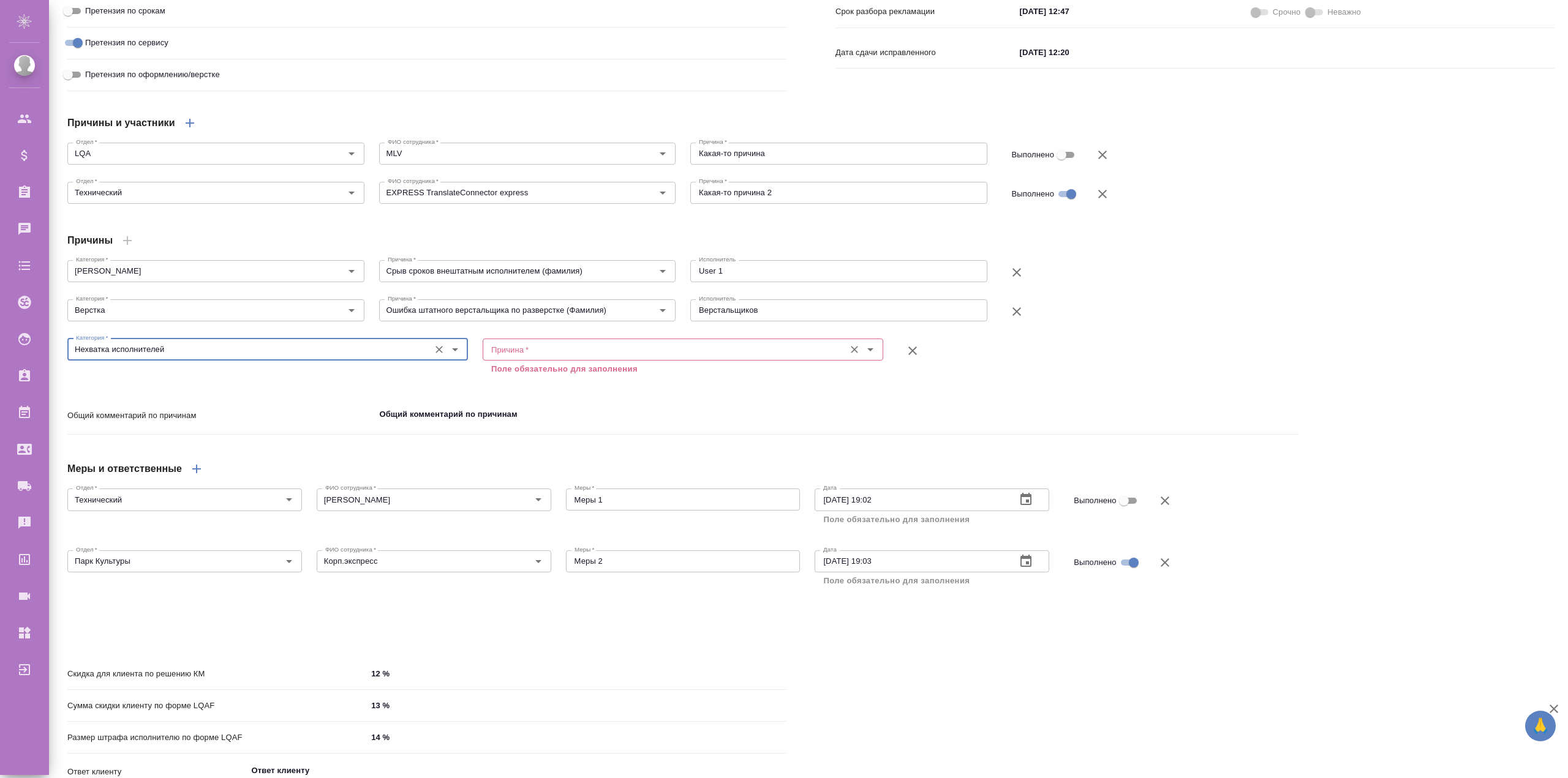
click at [537, 357] on input "Причина   *" at bounding box center [662, 349] width 352 height 14
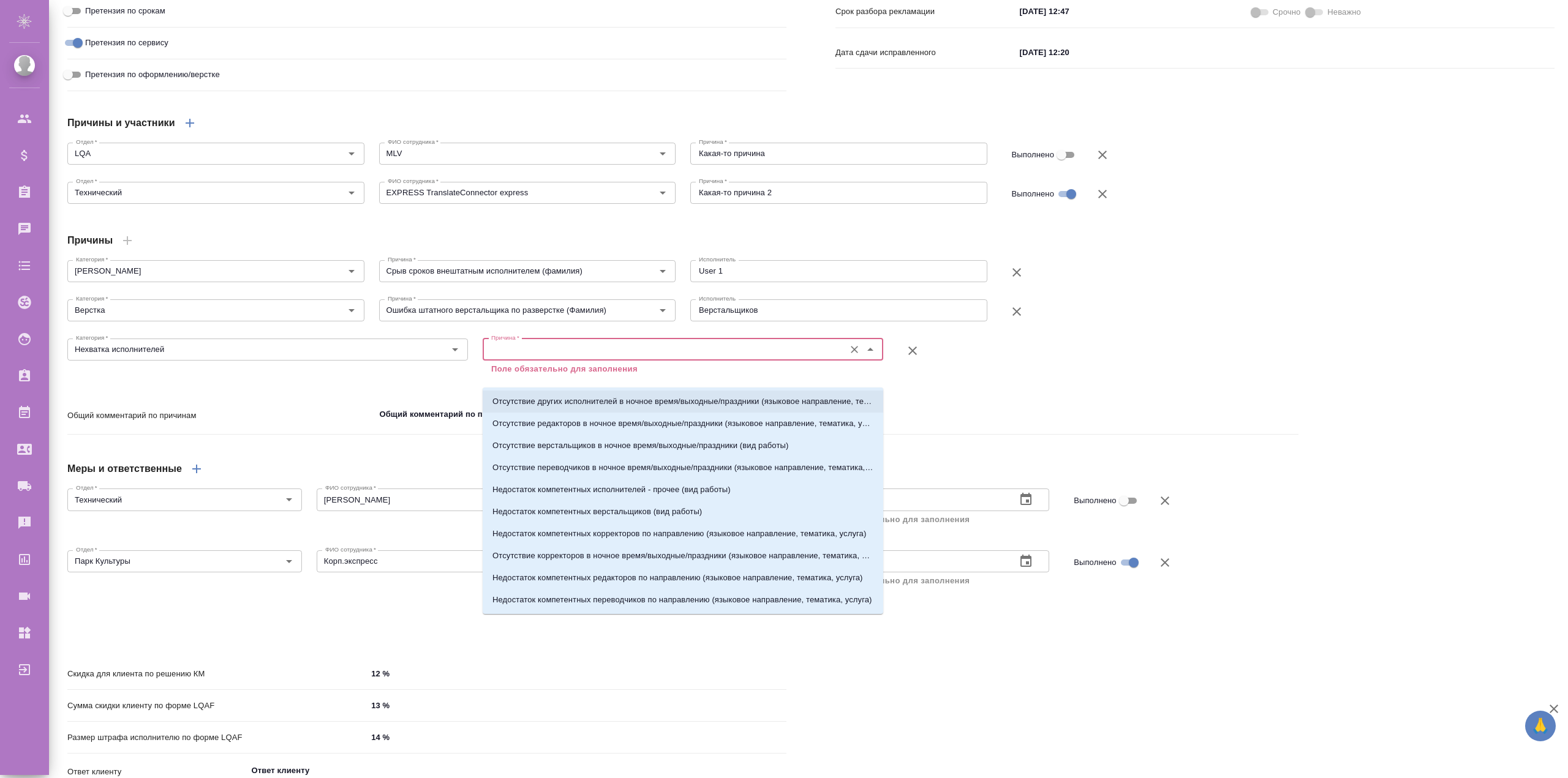
click at [539, 411] on li "Отсутствие других исполнителей в ночное время/выходные/праздники (языковое напр…" at bounding box center [683, 402] width 401 height 22
type textarea "x"
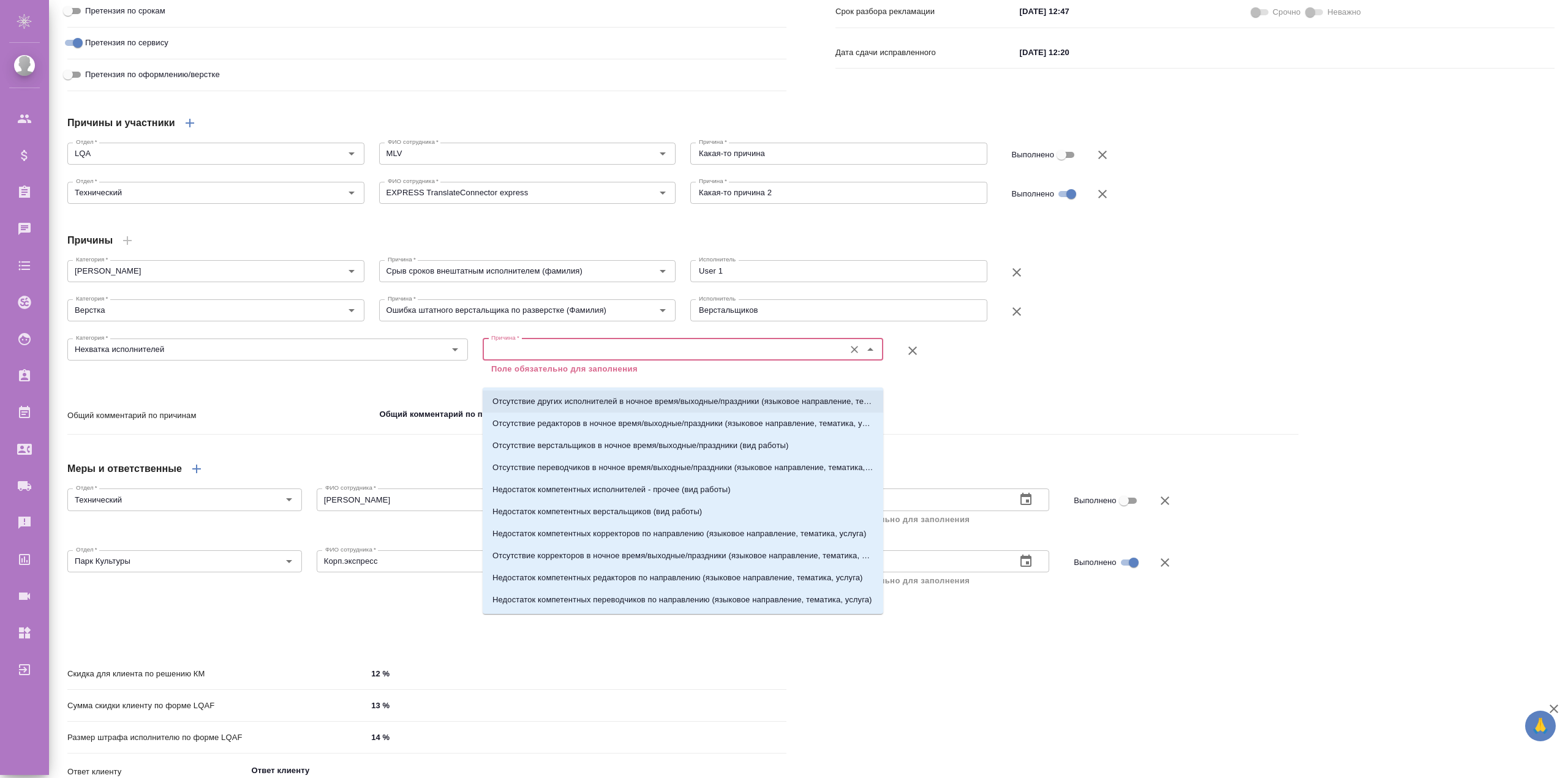
type textarea "x"
type input "Отсутствие других исполнителей в ночное время/выходные/праздники (языковое напр…"
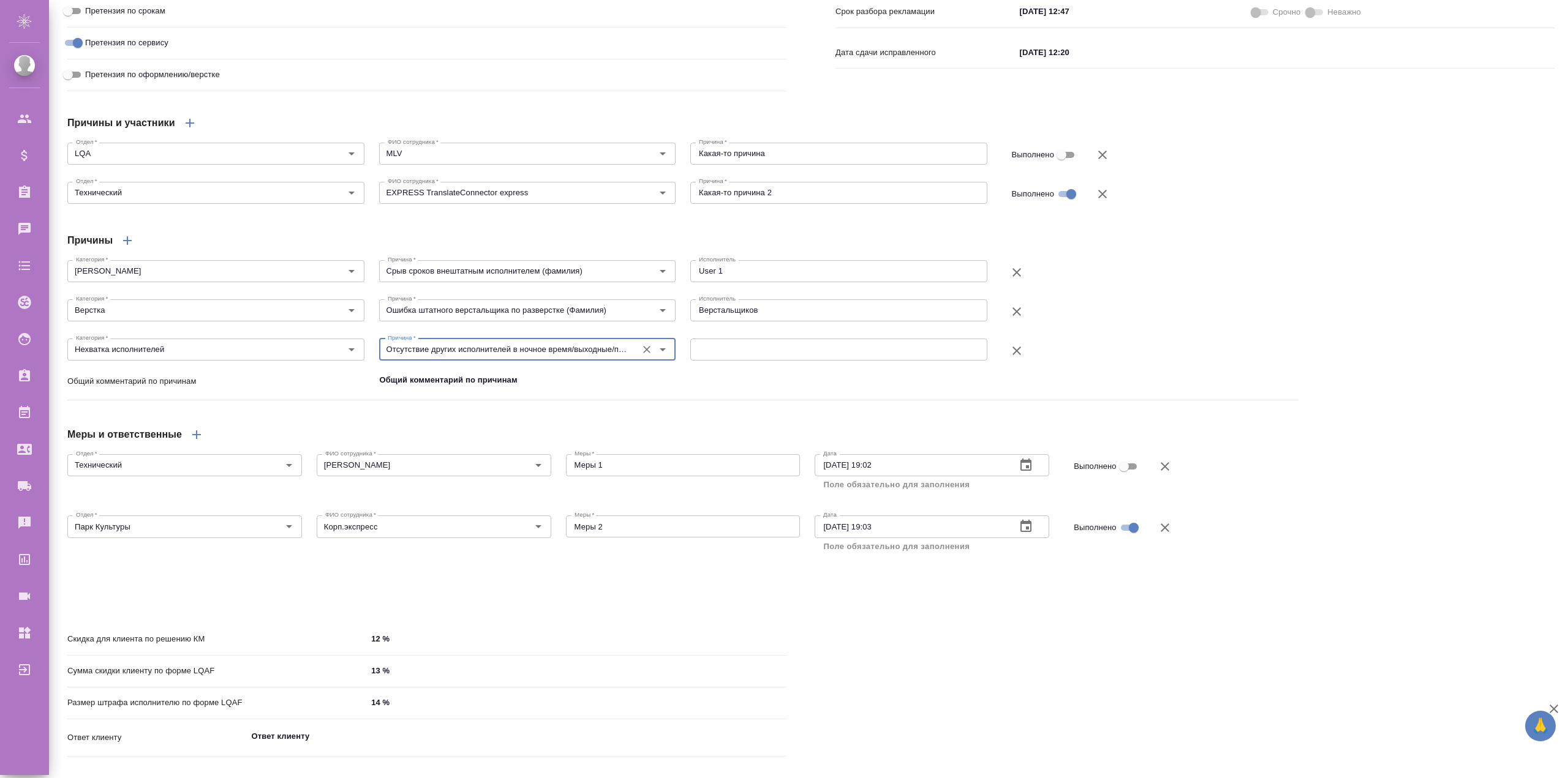
click at [730, 360] on div "x ​" at bounding box center [839, 349] width 297 height 22
click at [744, 354] on textarea at bounding box center [839, 349] width 280 height 9
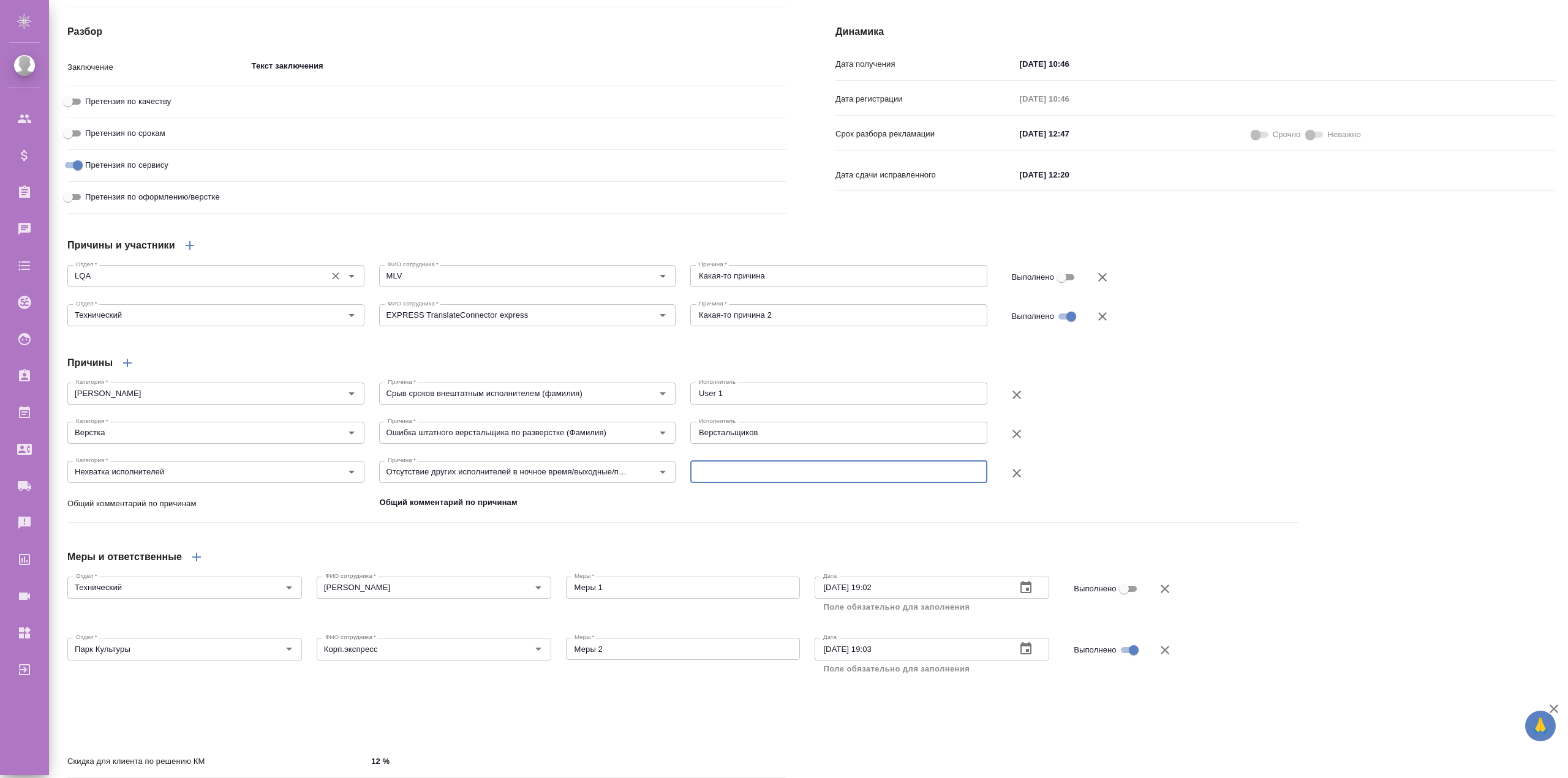
click at [216, 283] on input "LQA" at bounding box center [195, 276] width 249 height 14
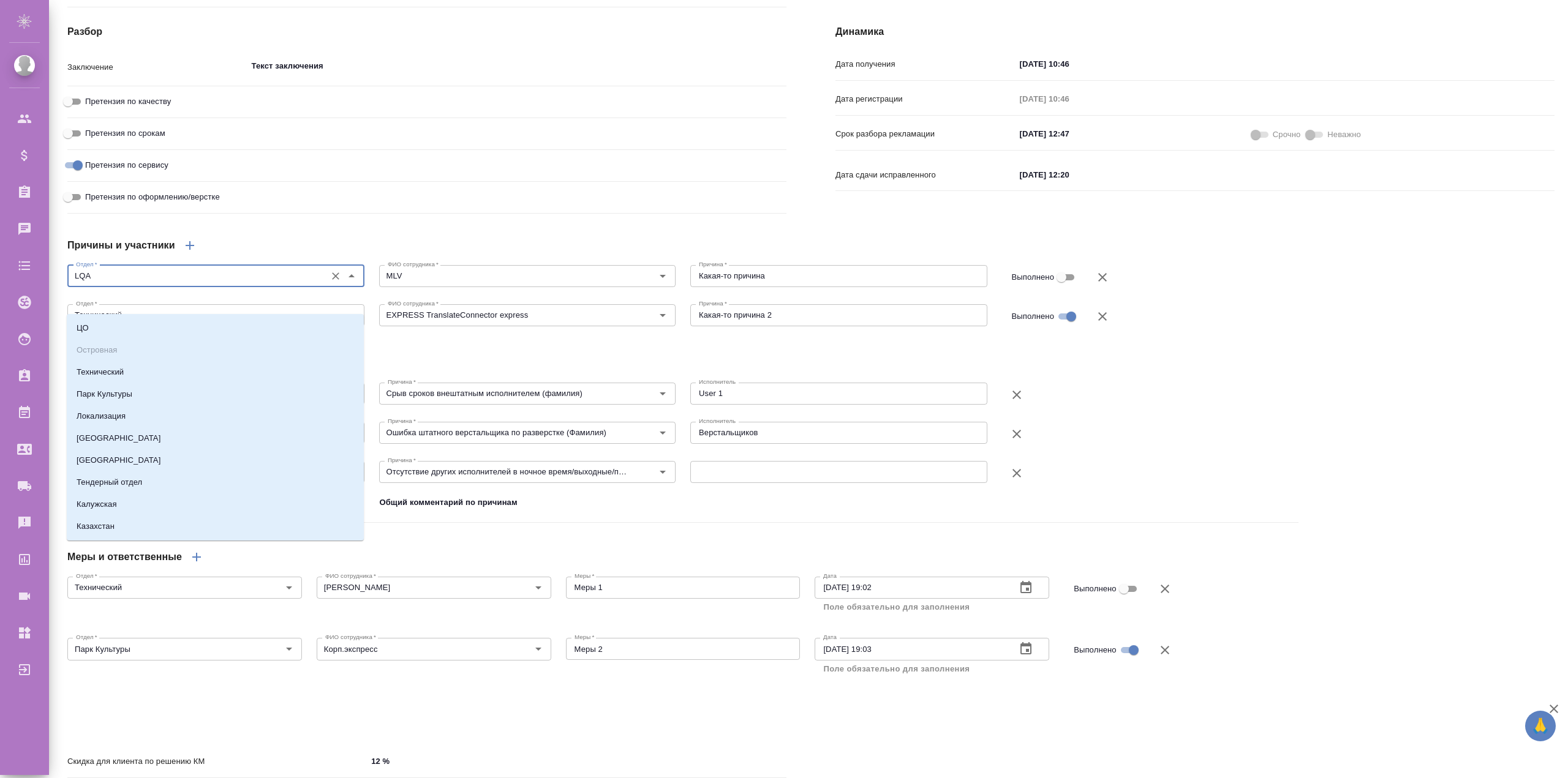
click at [351, 242] on div "Причины и участники Отдел   * LQA Отдел * ФИО сотрудника   * MLV ФИО сотрудника…" at bounding box center [683, 460] width 1281 height 508
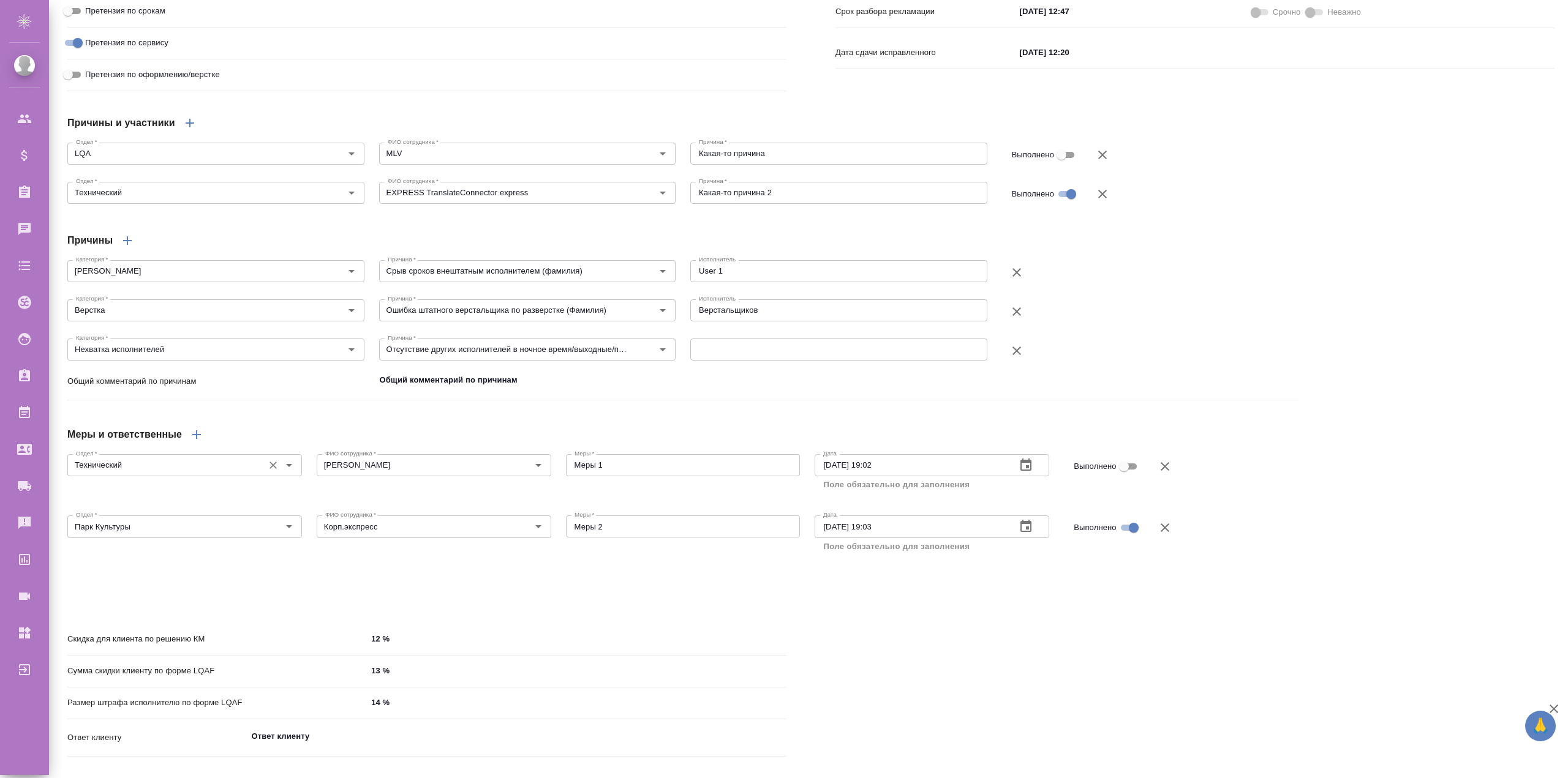
scroll to position [788, 0]
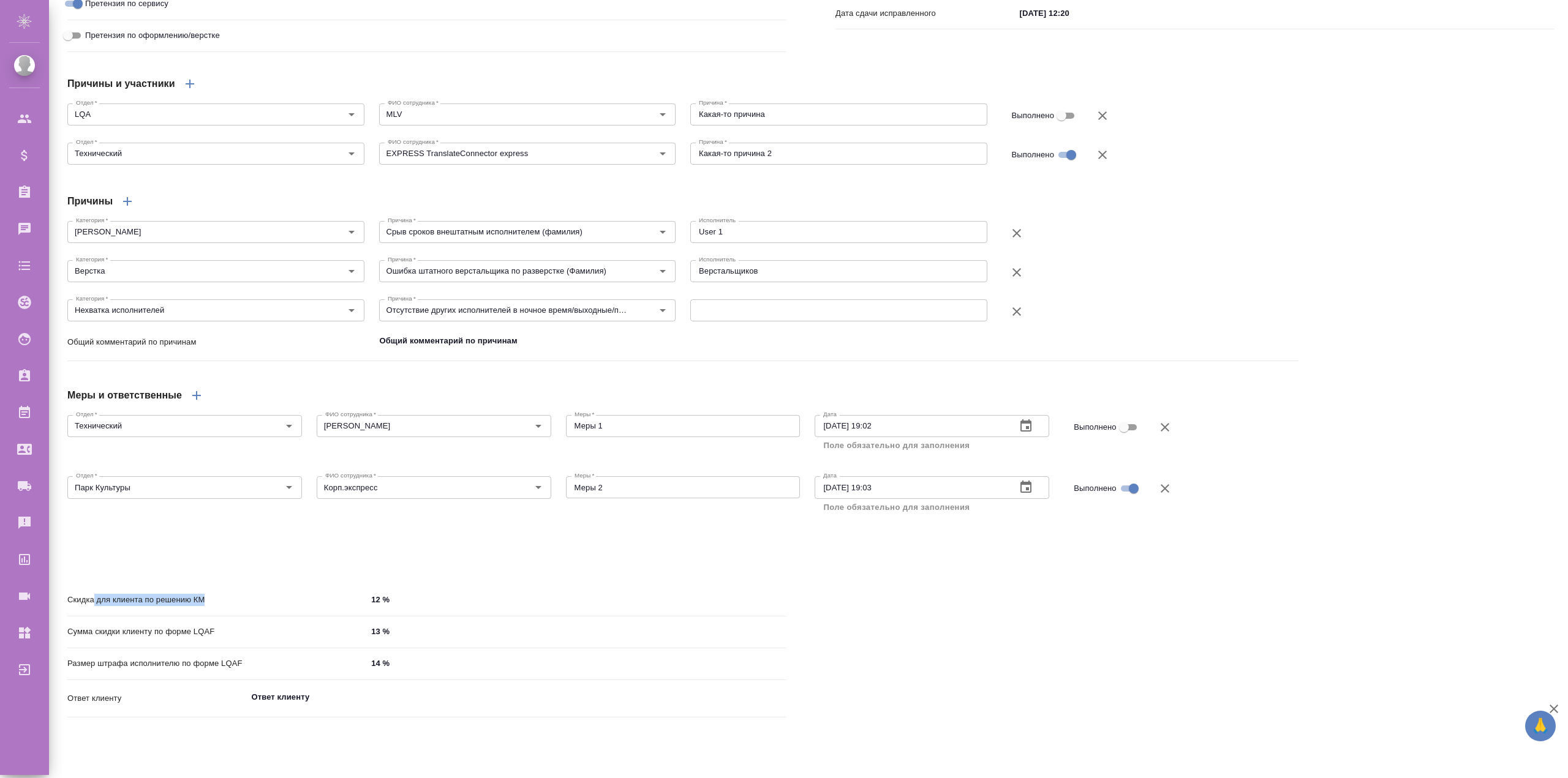
drag, startPoint x: 94, startPoint y: 626, endPoint x: 255, endPoint y: 632, distance: 161.1
click at [248, 557] on div "Скидка для клиента по решению КМ 12 %" at bounding box center [426, 600] width 719 height 21
click at [255, 557] on div "Скидка для клиента по решению КМ 12 %" at bounding box center [426, 600] width 719 height 21
drag, startPoint x: 130, startPoint y: 654, endPoint x: 257, endPoint y: 664, distance: 127.4
click at [240, 557] on p "Сумма скидки клиенту по форме LQAF" at bounding box center [216, 632] width 300 height 12
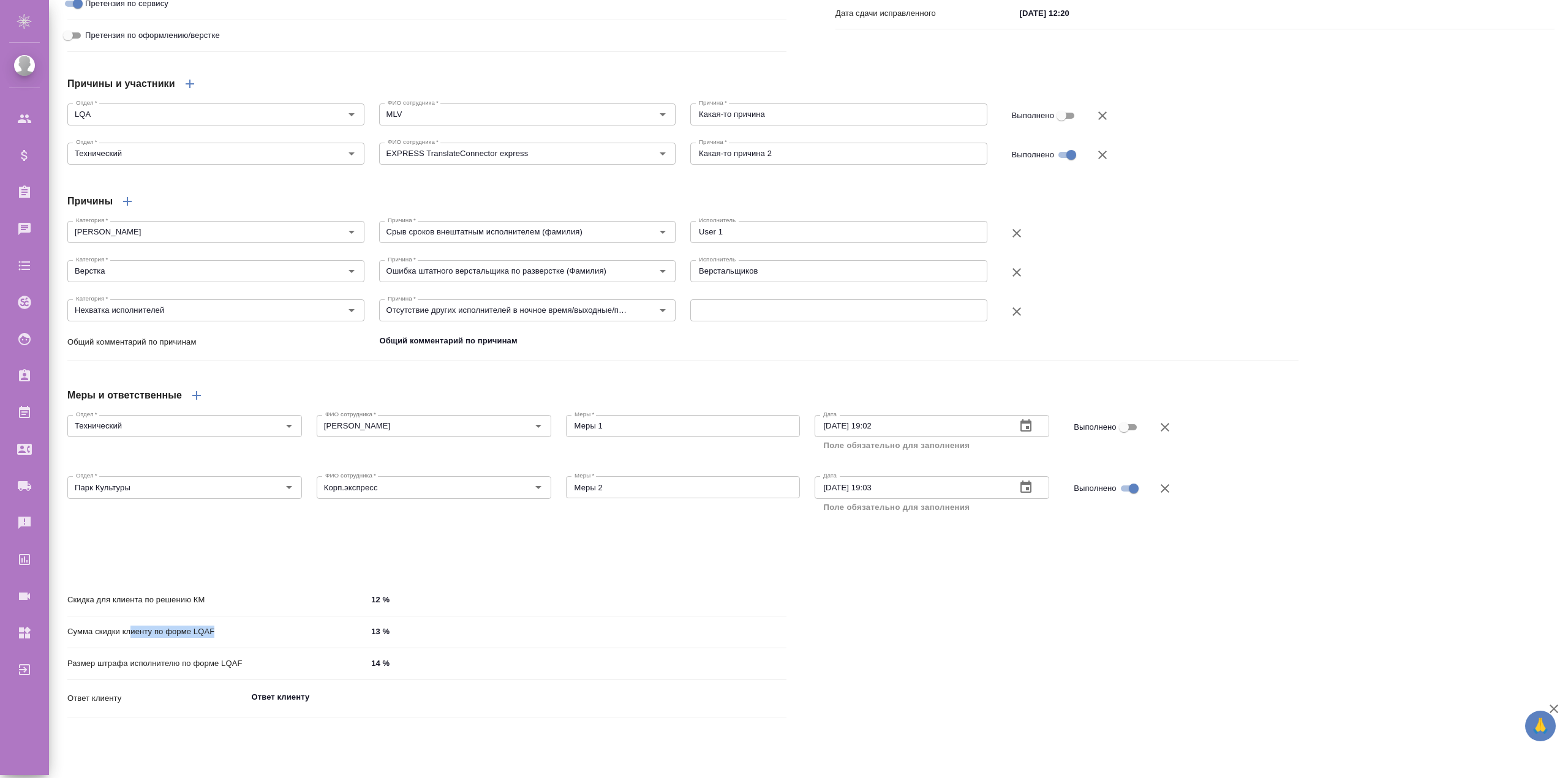
click at [257, 557] on div "Сумма скидки клиенту по форме LQAF 13 %" at bounding box center [426, 632] width 719 height 21
drag, startPoint x: 640, startPoint y: 454, endPoint x: 624, endPoint y: 454, distance: 16.0
click at [624, 431] on textarea "Меры 1" at bounding box center [683, 426] width 217 height 9
drag, startPoint x: 616, startPoint y: 450, endPoint x: 534, endPoint y: 446, distance: 82.1
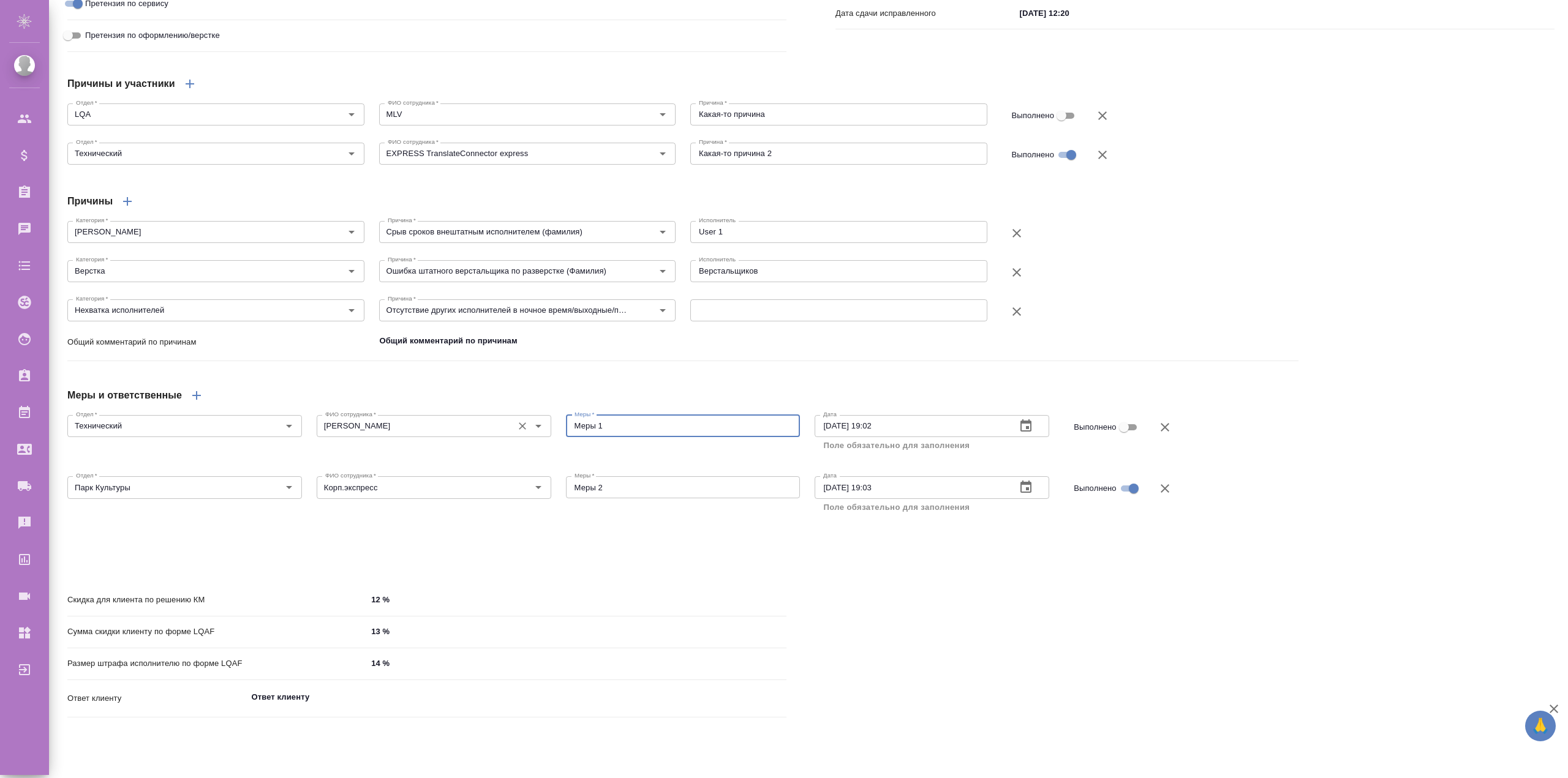
click at [534, 446] on div "Отдел   * Технический Отдел * ФИО сотрудника   * Кукса Евгения Андреевна ФИО со…" at bounding box center [683, 432] width 1246 height 59
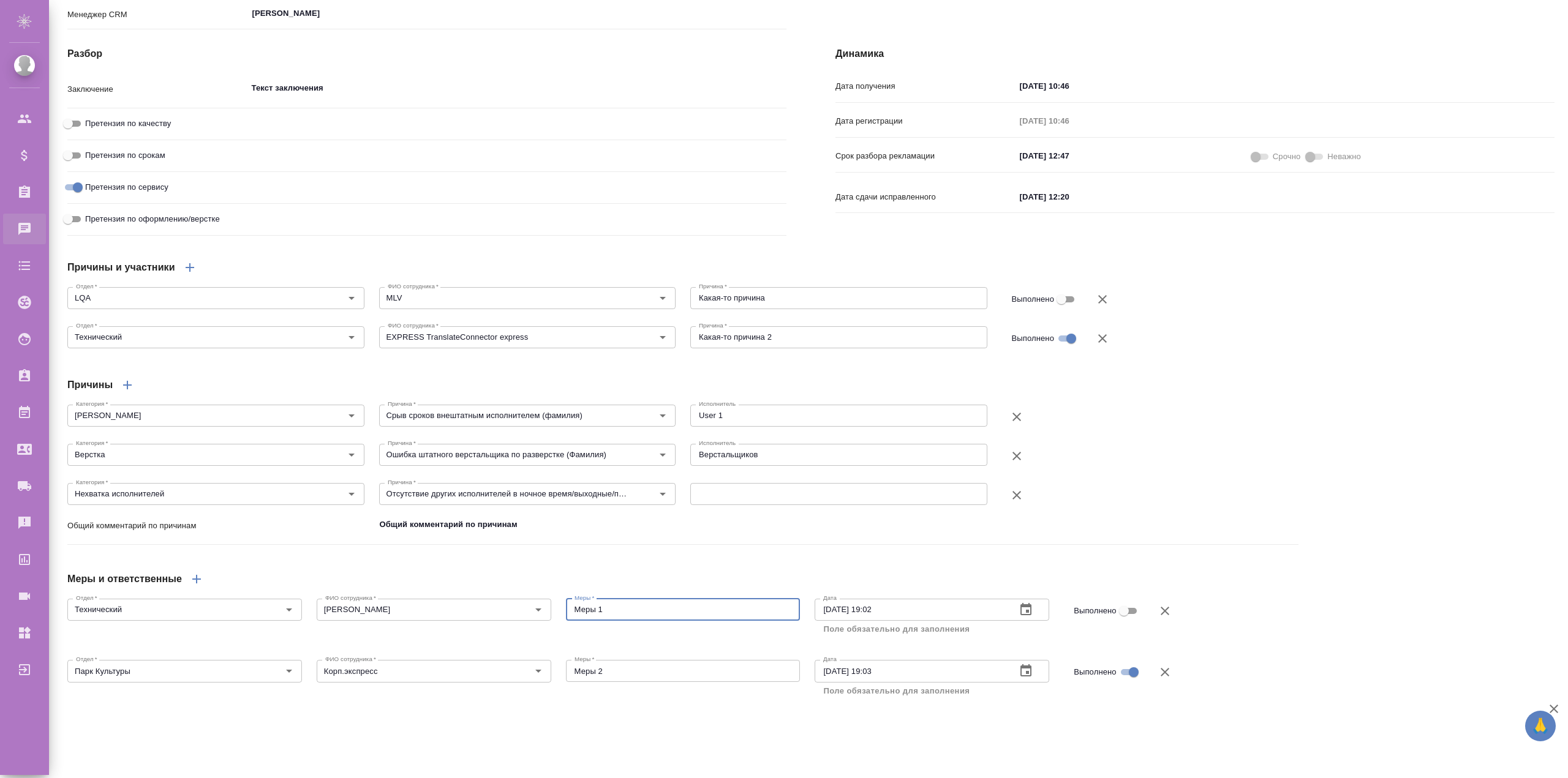
type textarea "x"
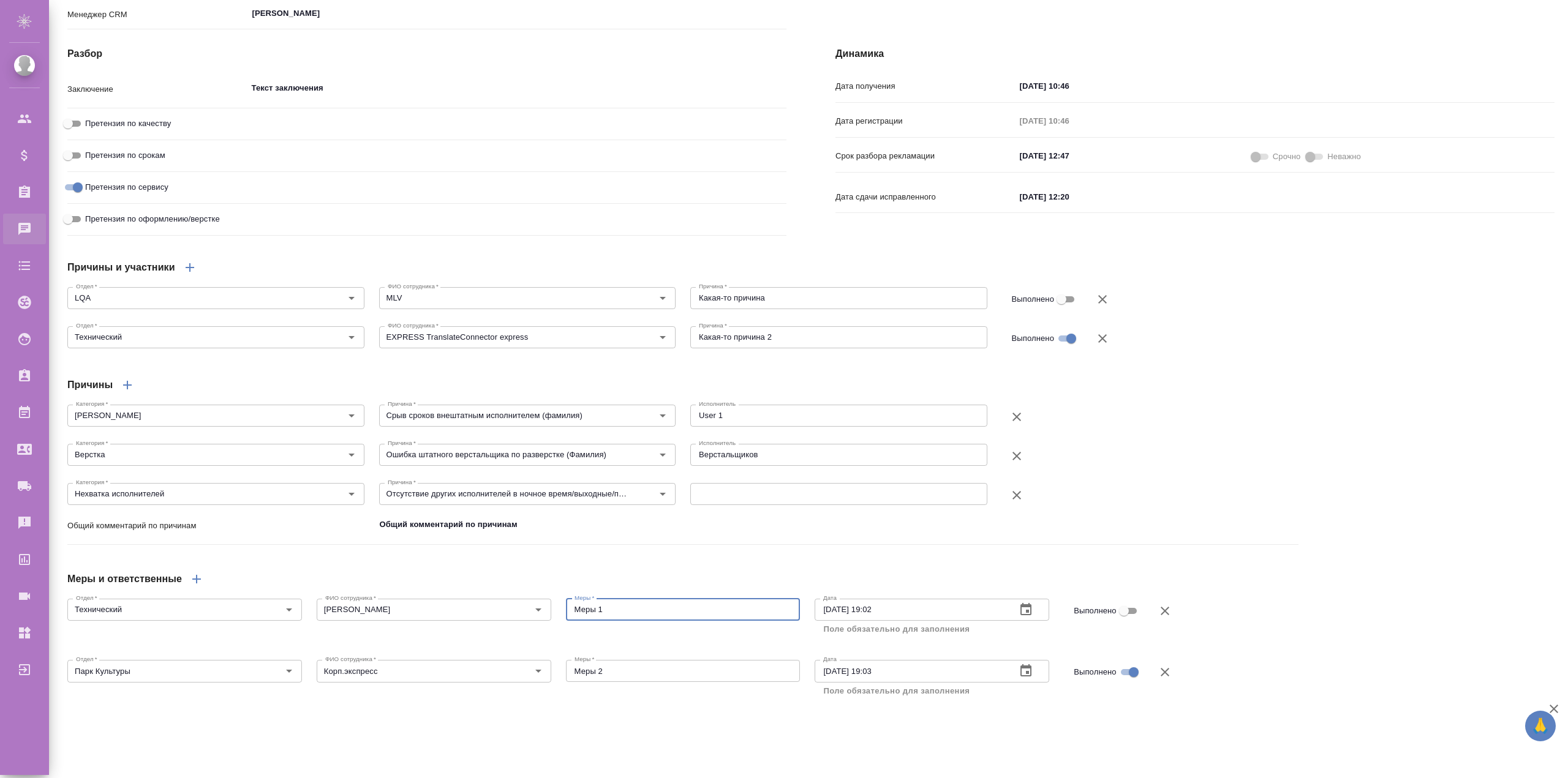
type textarea "x"
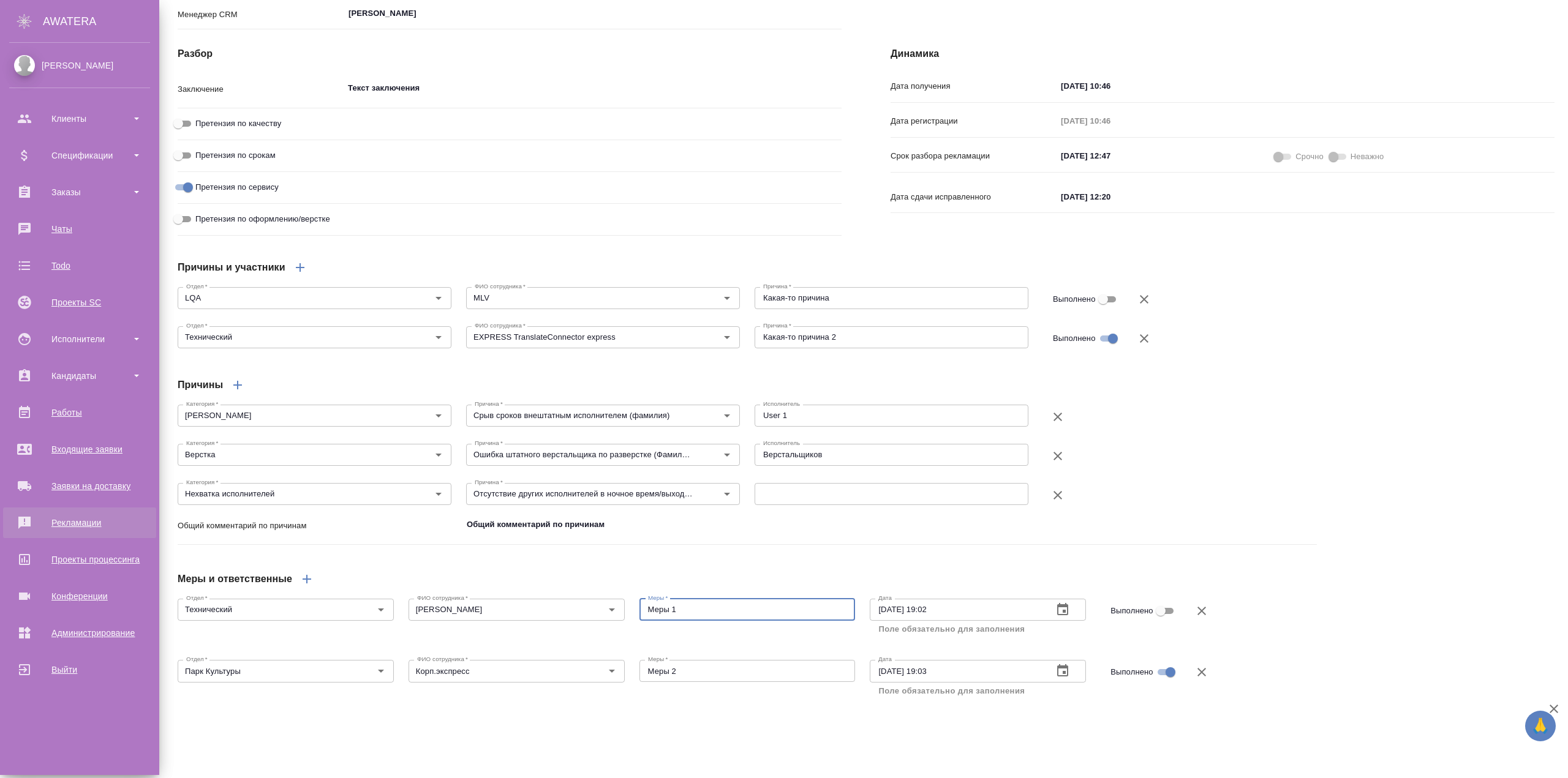
type textarea "x"
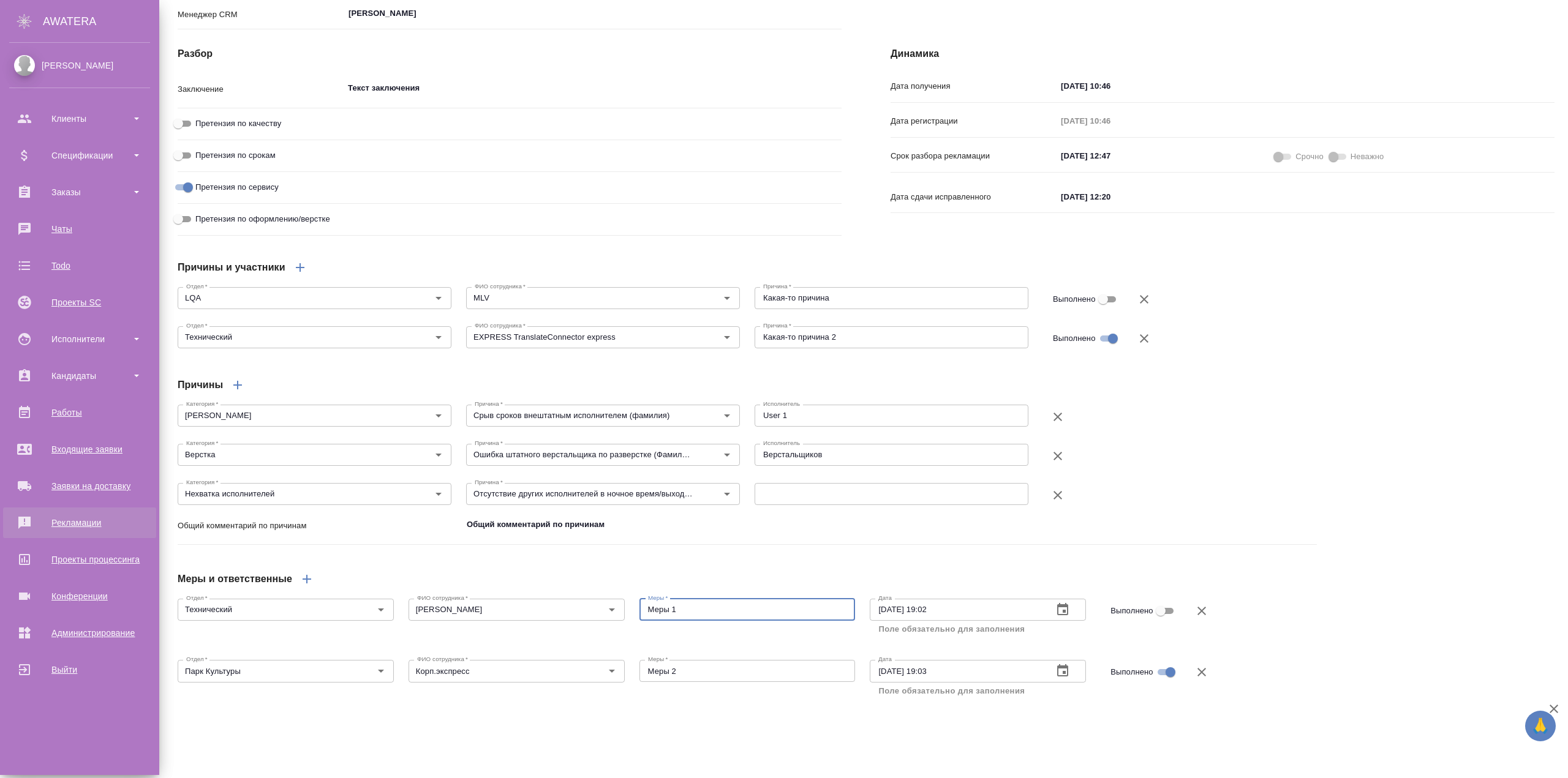
type textarea "x"
click at [69, 524] on div "Рекламации" at bounding box center [79, 523] width 141 height 18
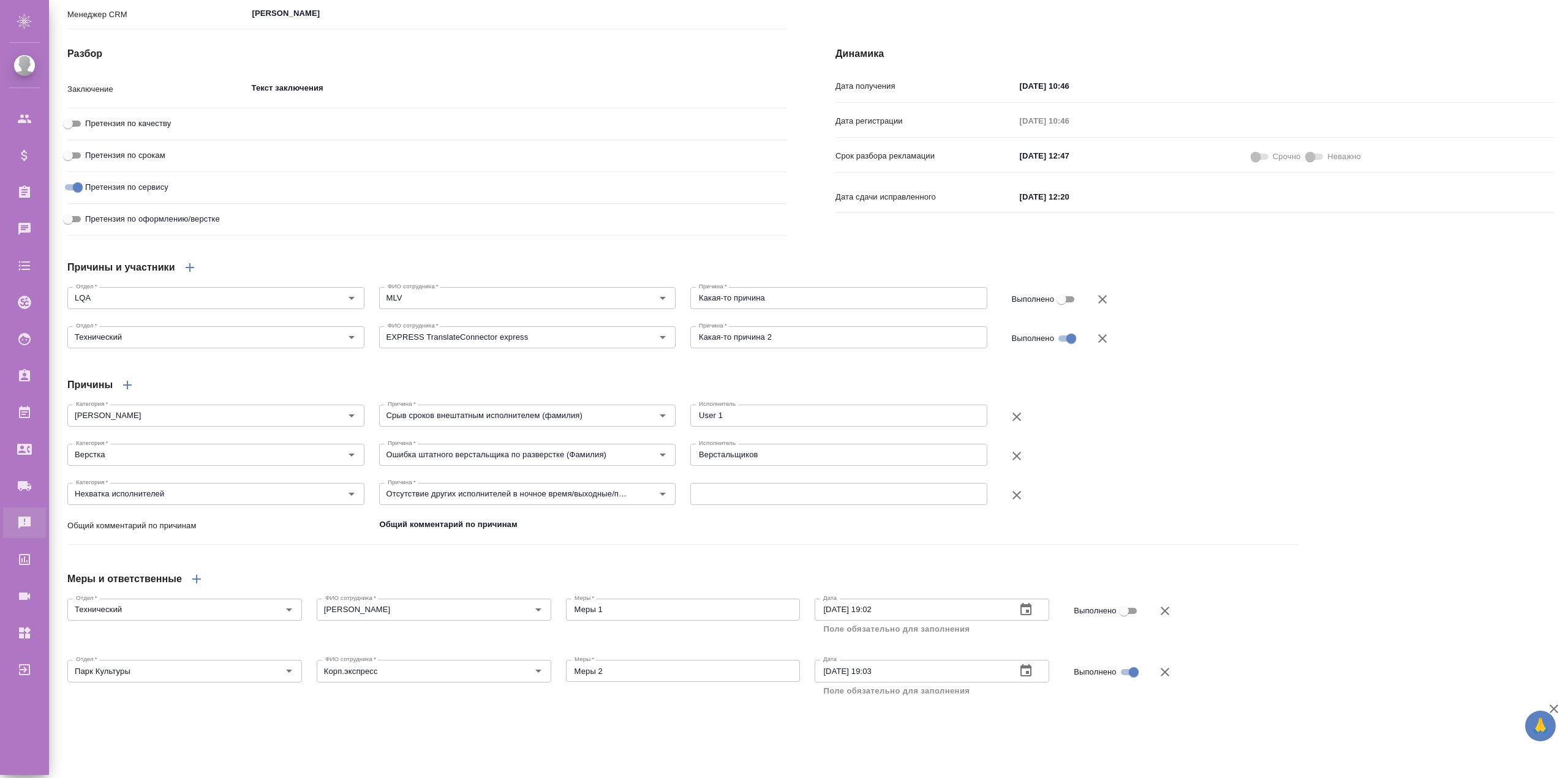
type textarea "x"
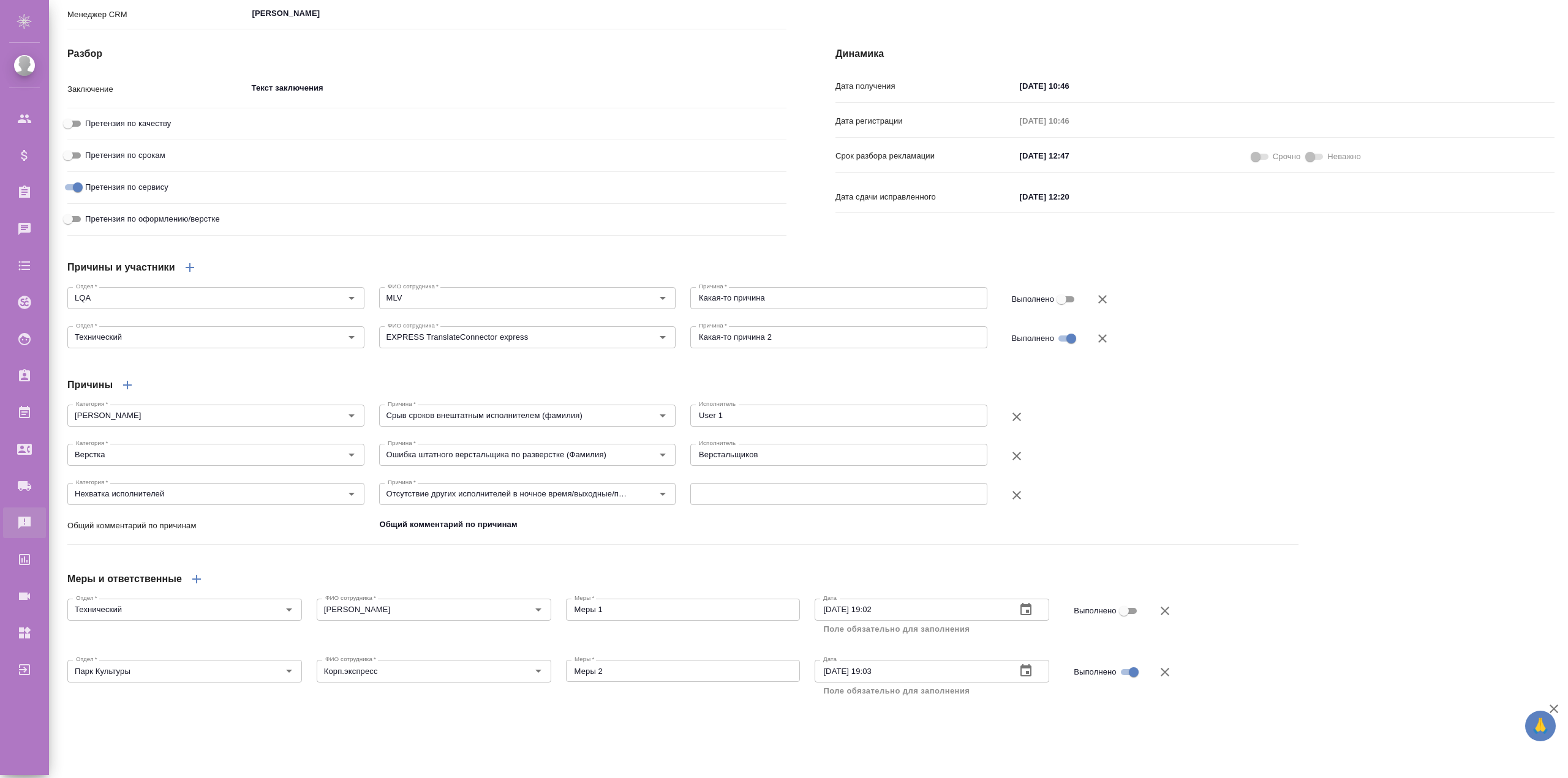
type textarea "x"
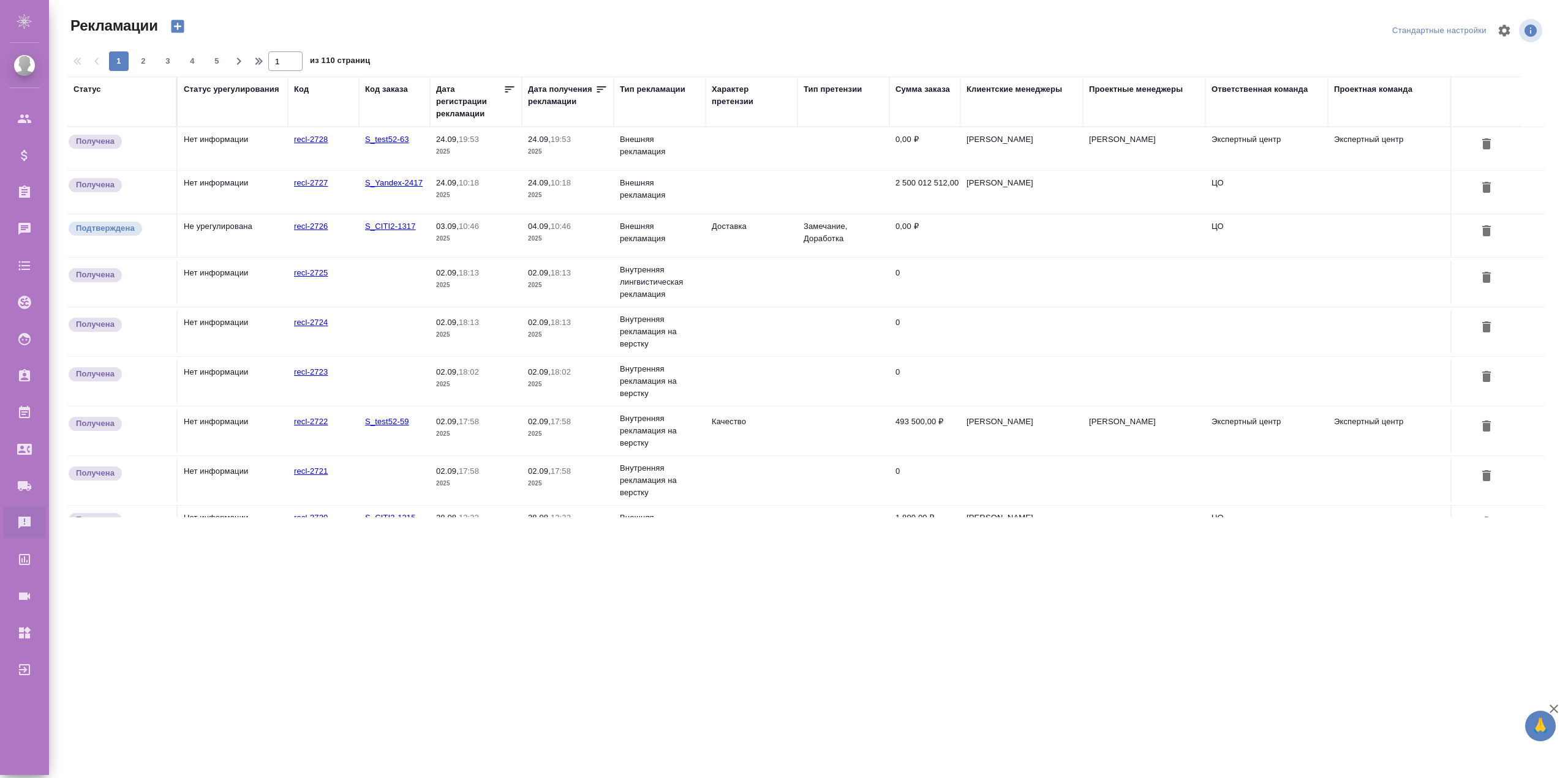
click at [1015, 88] on div "Клиентские менеджеры" at bounding box center [1014, 89] width 95 height 12
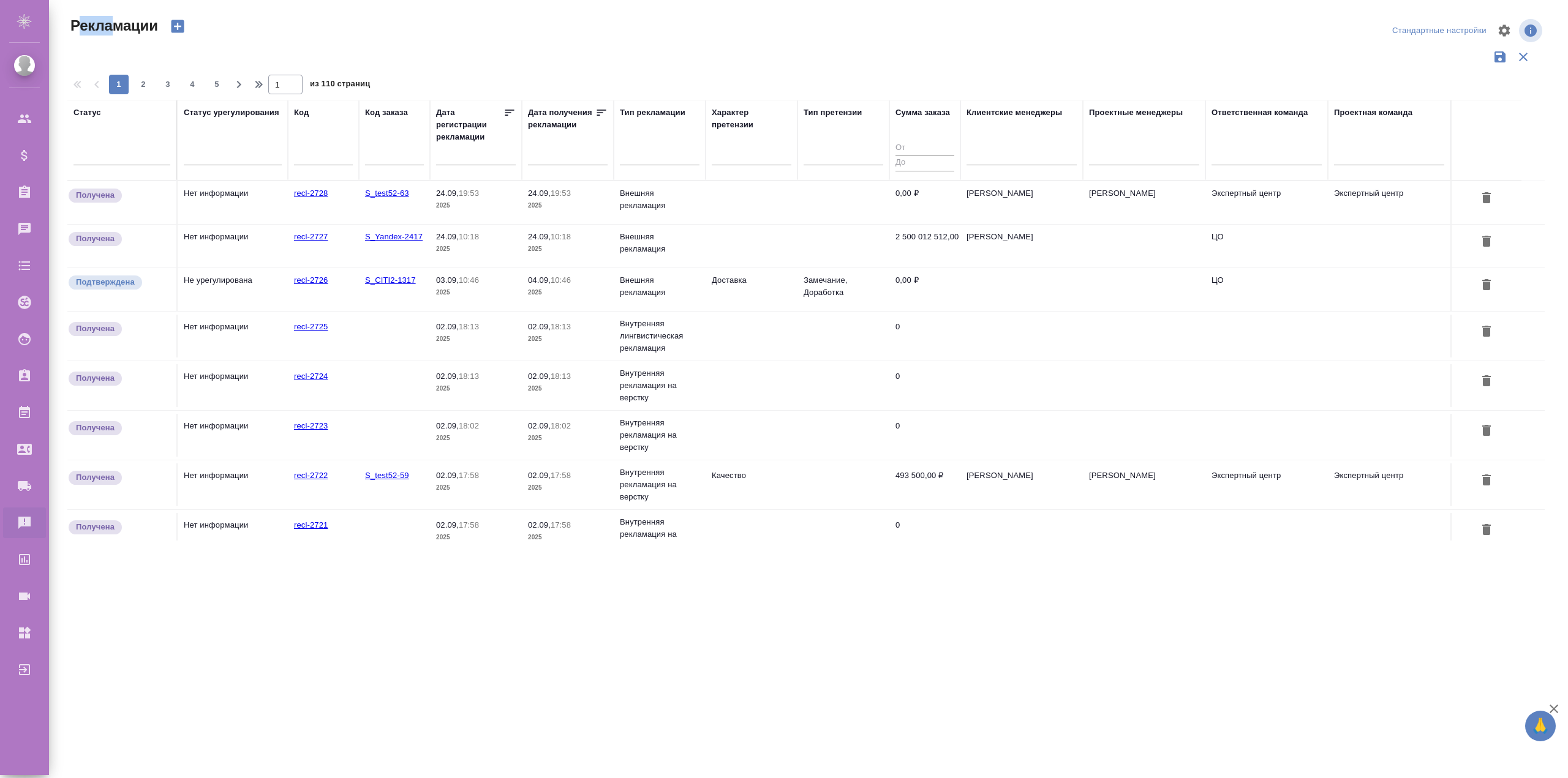
drag, startPoint x: 79, startPoint y: 27, endPoint x: 127, endPoint y: 32, distance: 48.3
click at [120, 27] on span "Рекламации" at bounding box center [112, 26] width 91 height 20
click at [127, 33] on span "Рекламации" at bounding box center [112, 26] width 91 height 20
drag, startPoint x: 86, startPoint y: 25, endPoint x: 104, endPoint y: 24, distance: 18.0
click at [103, 24] on span "Рекламации" at bounding box center [112, 26] width 91 height 20
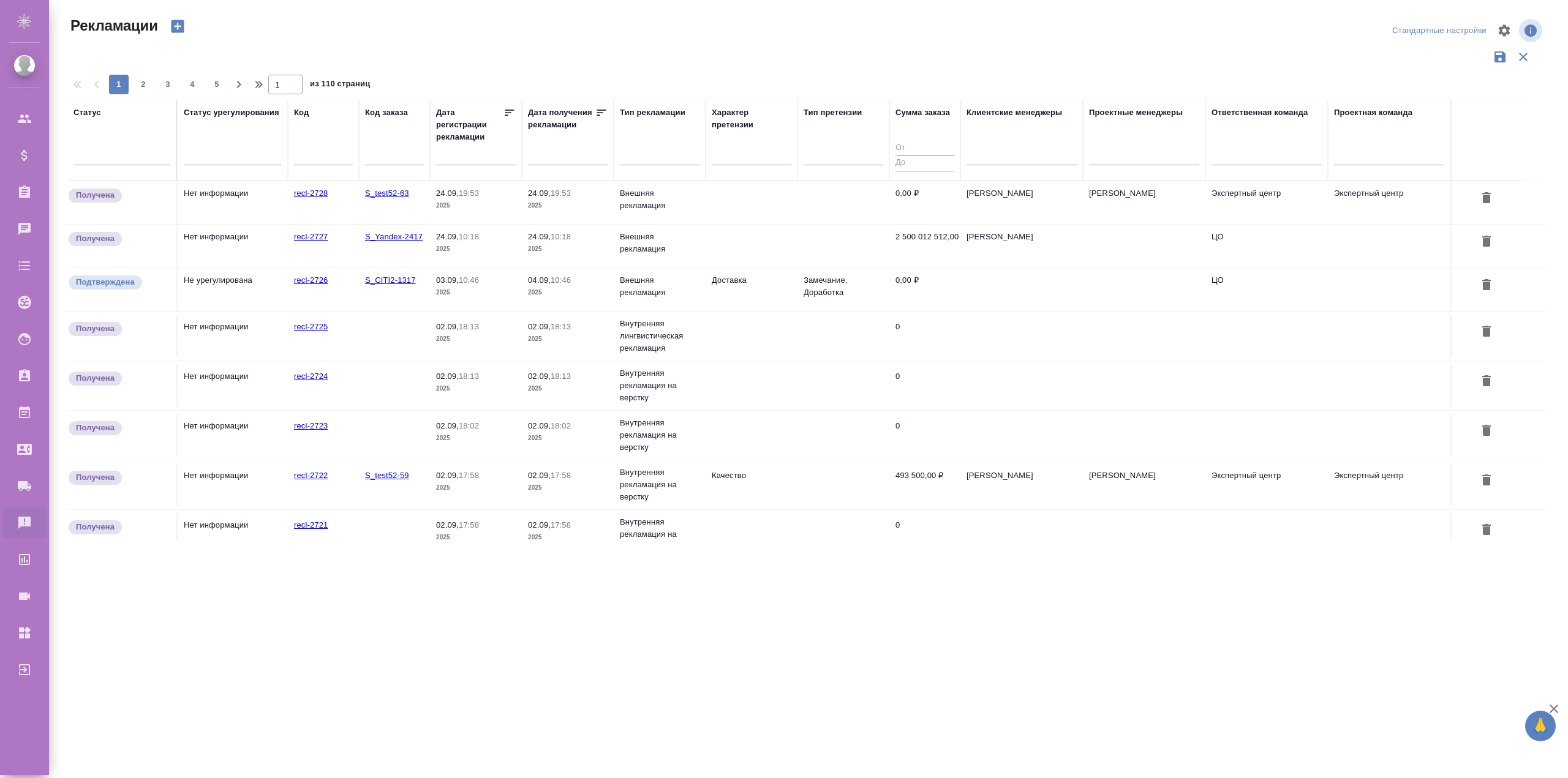
click at [114, 24] on span "Рекламации" at bounding box center [112, 26] width 91 height 20
drag, startPoint x: 120, startPoint y: 107, endPoint x: 127, endPoint y: 114, distance: 9.9
drag, startPoint x: 127, startPoint y: 114, endPoint x: 351, endPoint y: 40, distance: 235.9
click at [351, 40] on div "Рекламации" at bounding box center [315, 30] width 495 height 30
click at [1175, 28] on icon "button" at bounding box center [1504, 30] width 14 height 14
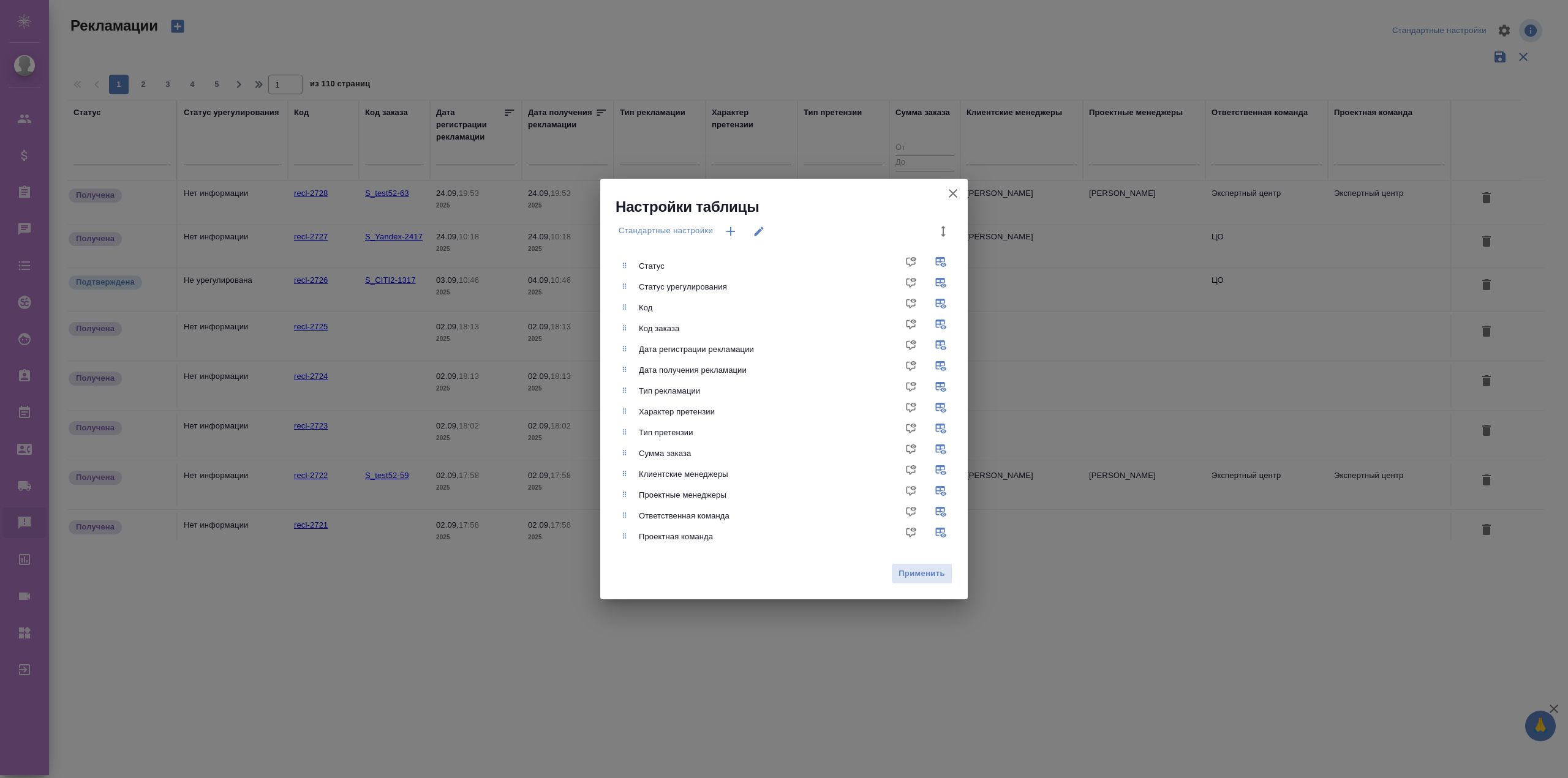
click at [954, 195] on icon "button" at bounding box center [953, 193] width 8 height 8
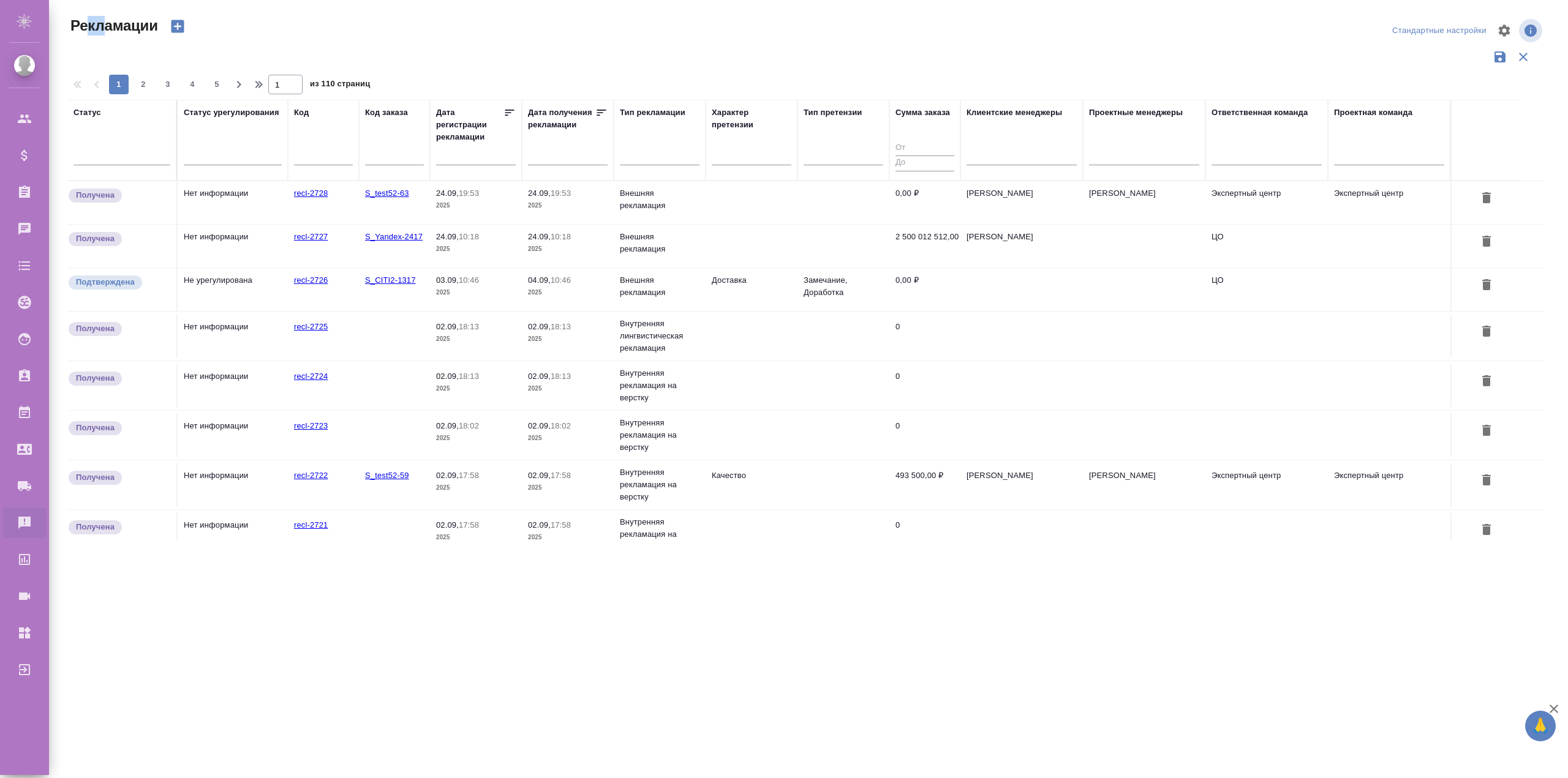
drag, startPoint x: 89, startPoint y: 24, endPoint x: 119, endPoint y: 35, distance: 32.0
click at [109, 33] on span "Рекламации" at bounding box center [112, 26] width 91 height 20
click at [309, 21] on div "Рекламации" at bounding box center [315, 26] width 495 height 21
drag, startPoint x: 255, startPoint y: 40, endPoint x: 393, endPoint y: 39, distance: 138.0
click at [392, 39] on div "Рекламации" at bounding box center [315, 30] width 495 height 30
